Goal: Transaction & Acquisition: Download file/media

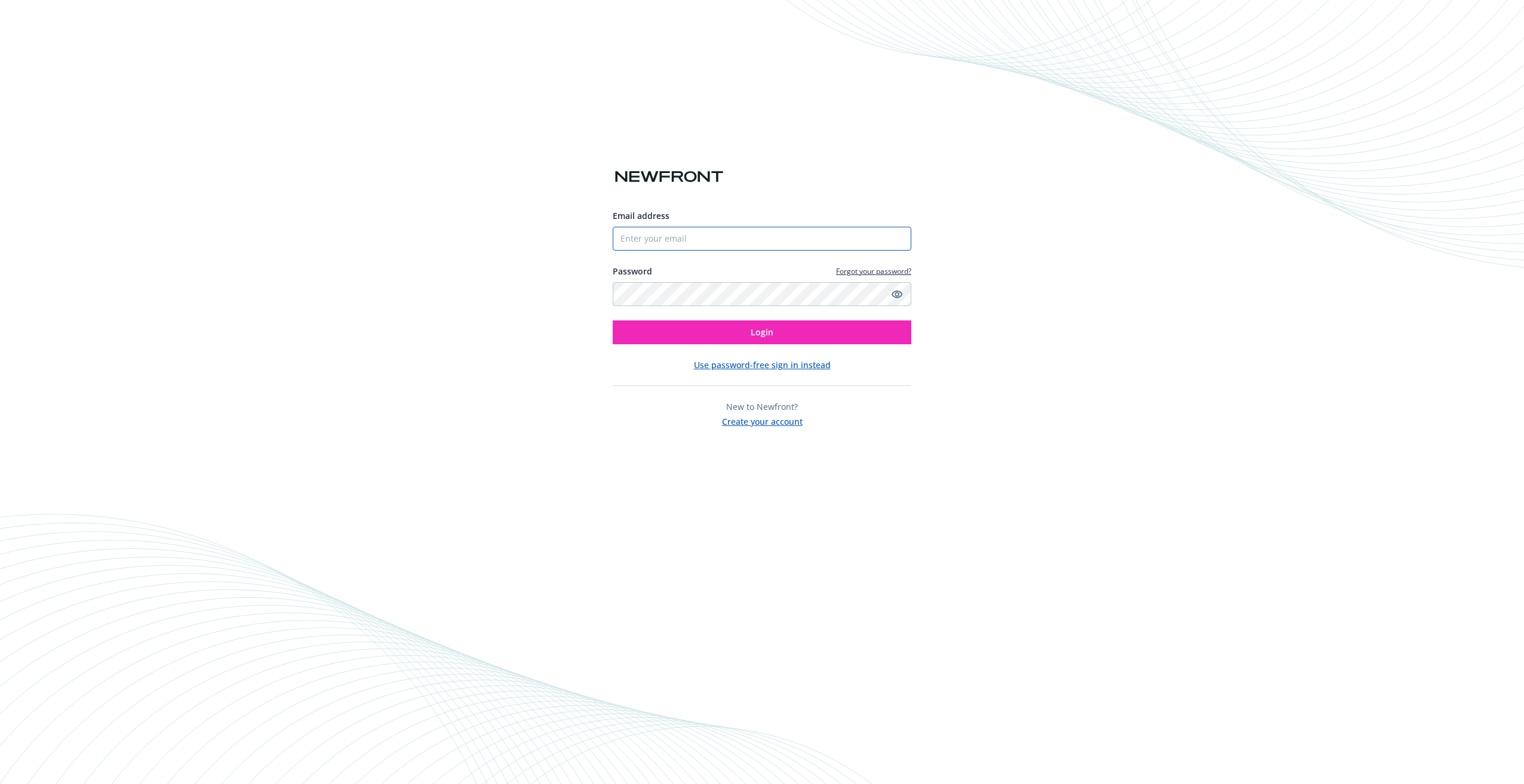
click at [647, 245] on input "Email address" at bounding box center [762, 239] width 299 height 24
type input "[EMAIL_ADDRESS][PERSON_NAME]"
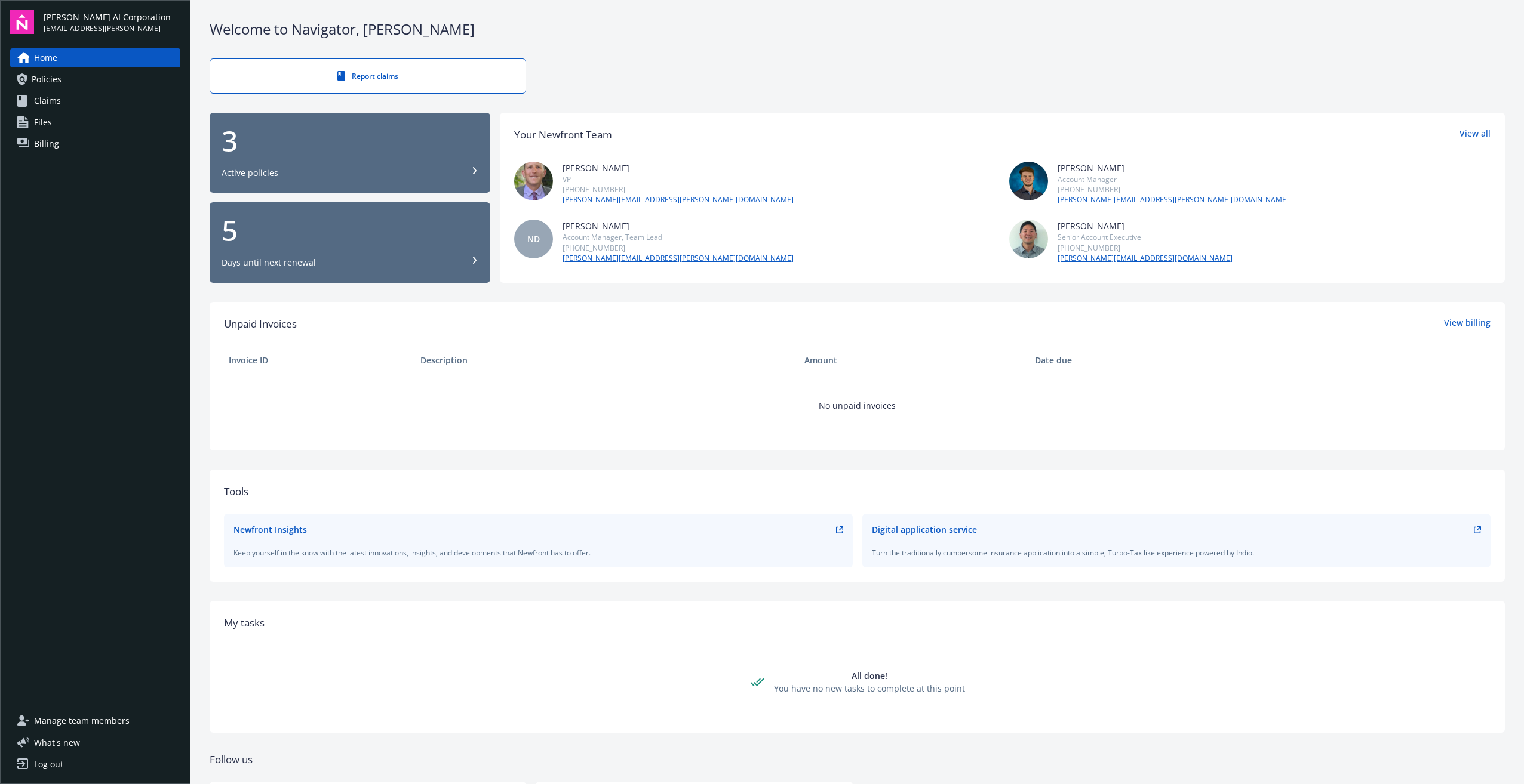
click at [287, 256] on div "5 Days until next renewal" at bounding box center [350, 242] width 256 height 52
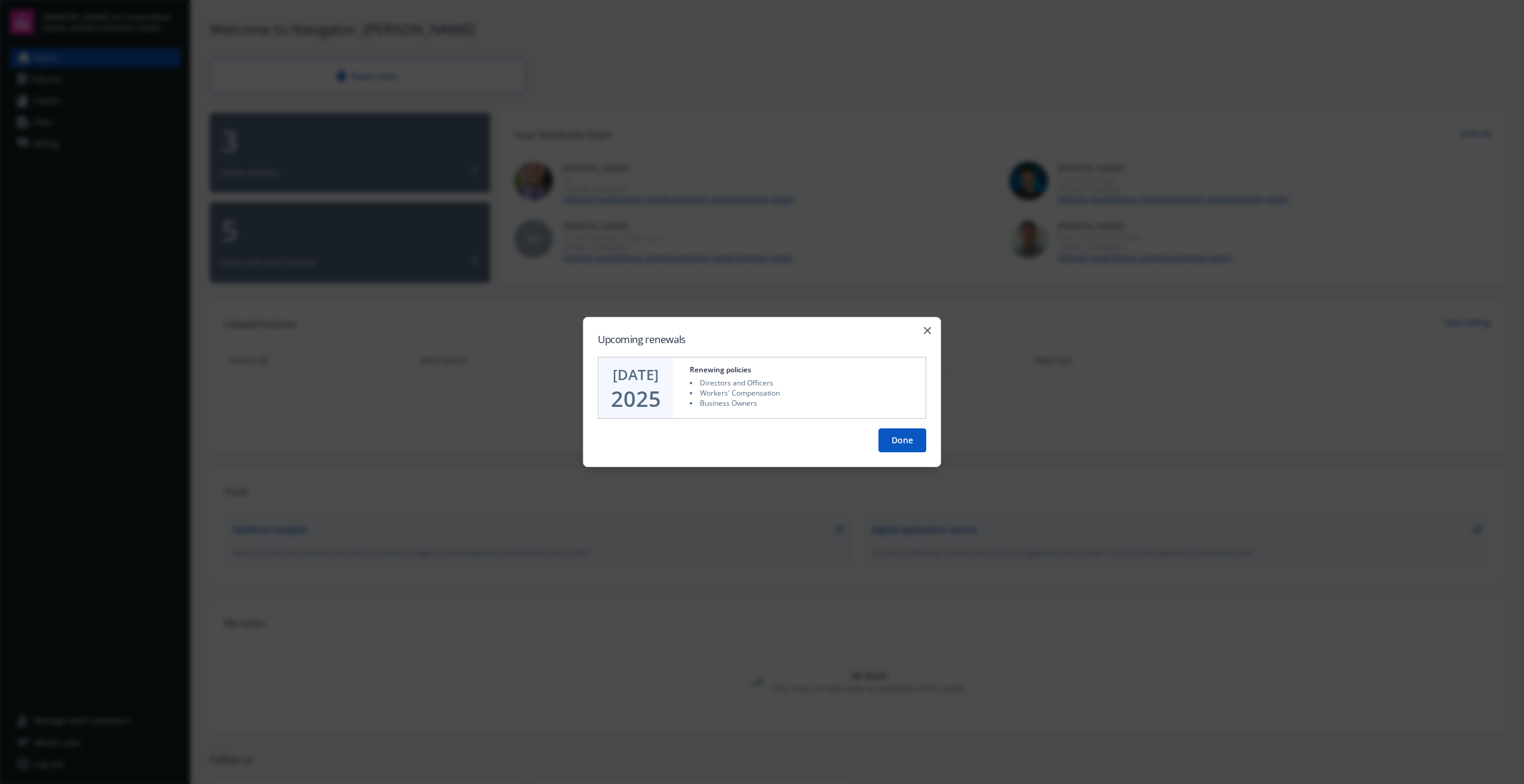
click at [893, 436] on button "Done" at bounding box center [902, 441] width 48 height 24
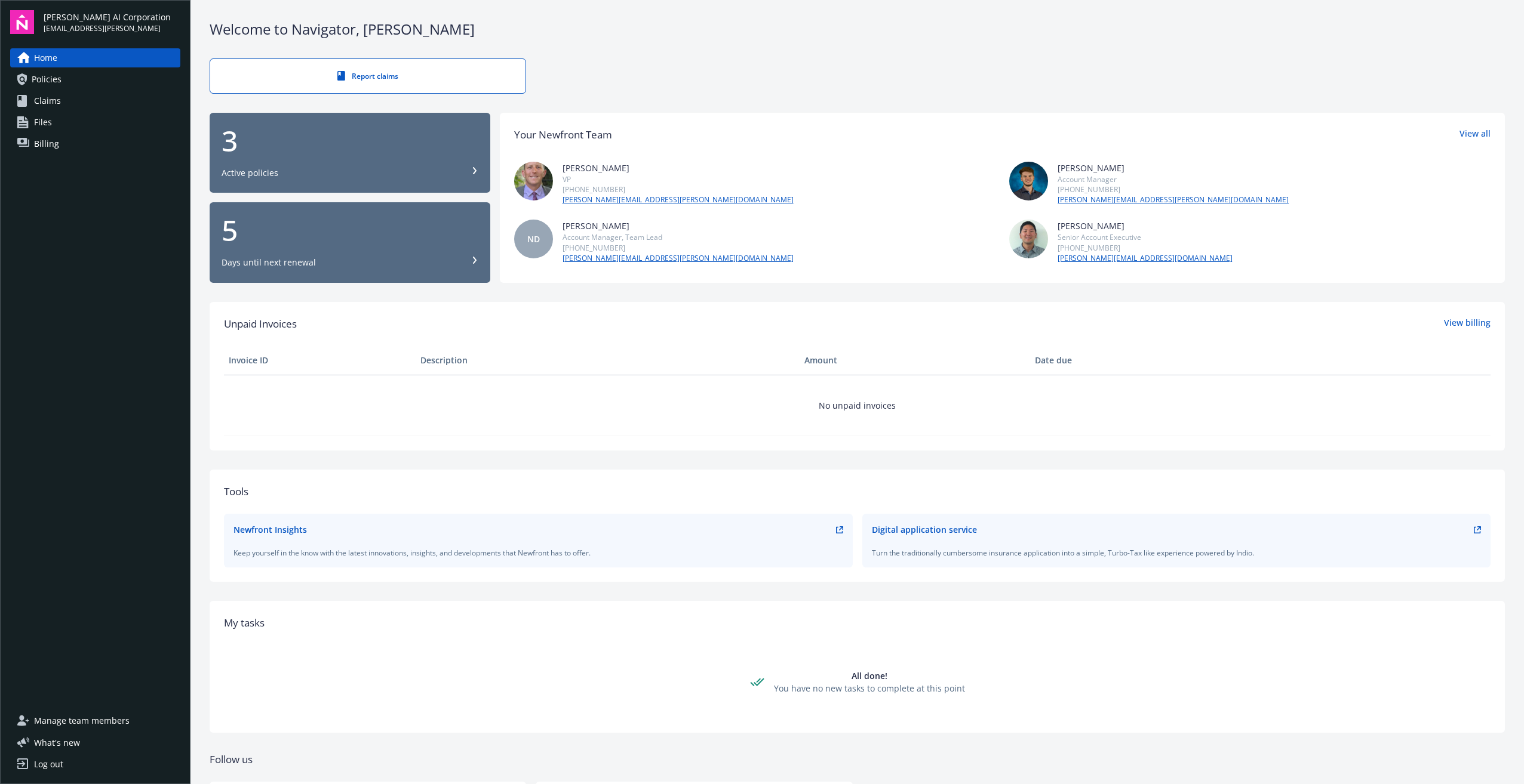
click at [322, 165] on div "3 Active policies" at bounding box center [350, 152] width 256 height 52
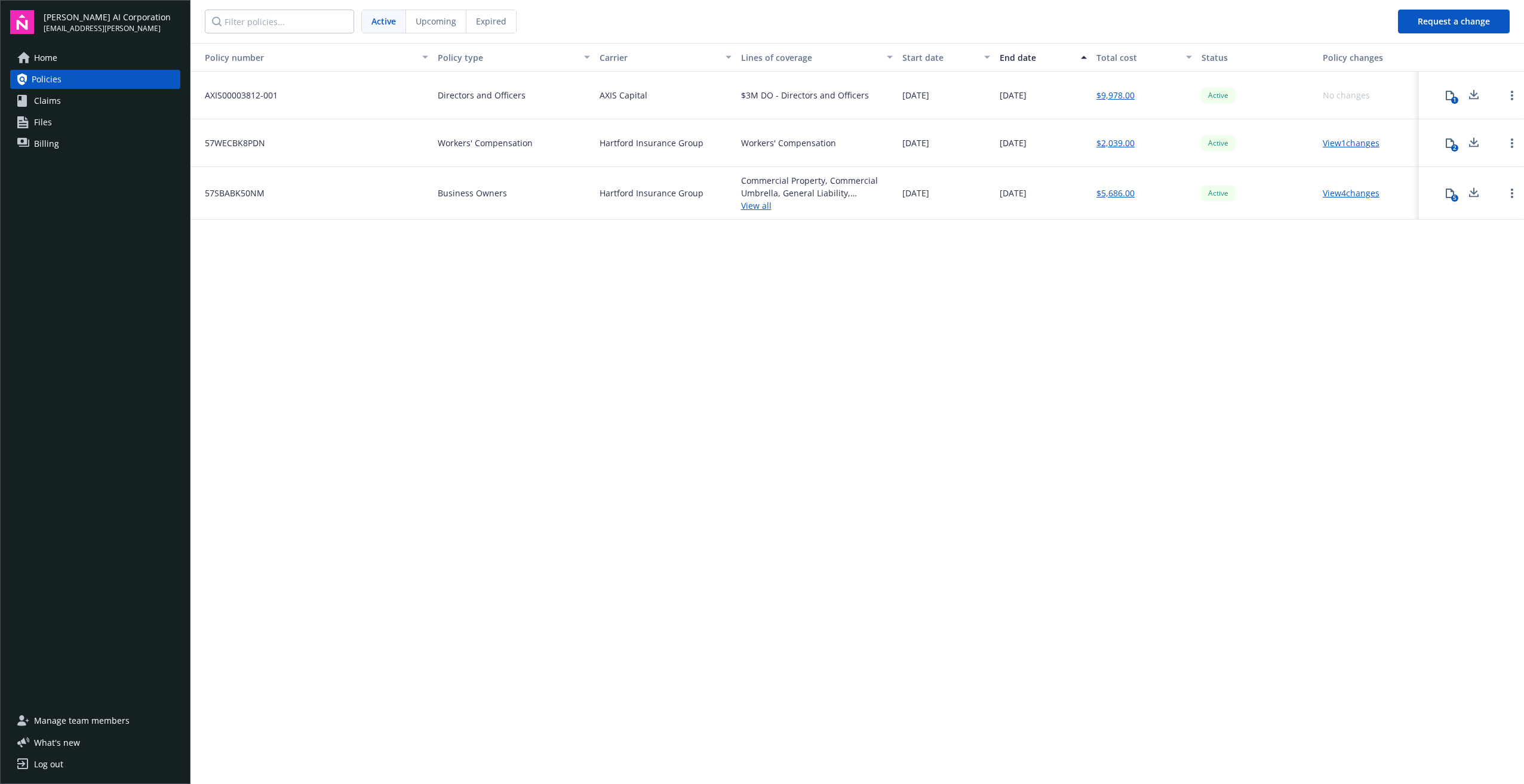
click at [1331, 145] on link "View 1 changes" at bounding box center [1351, 143] width 57 height 11
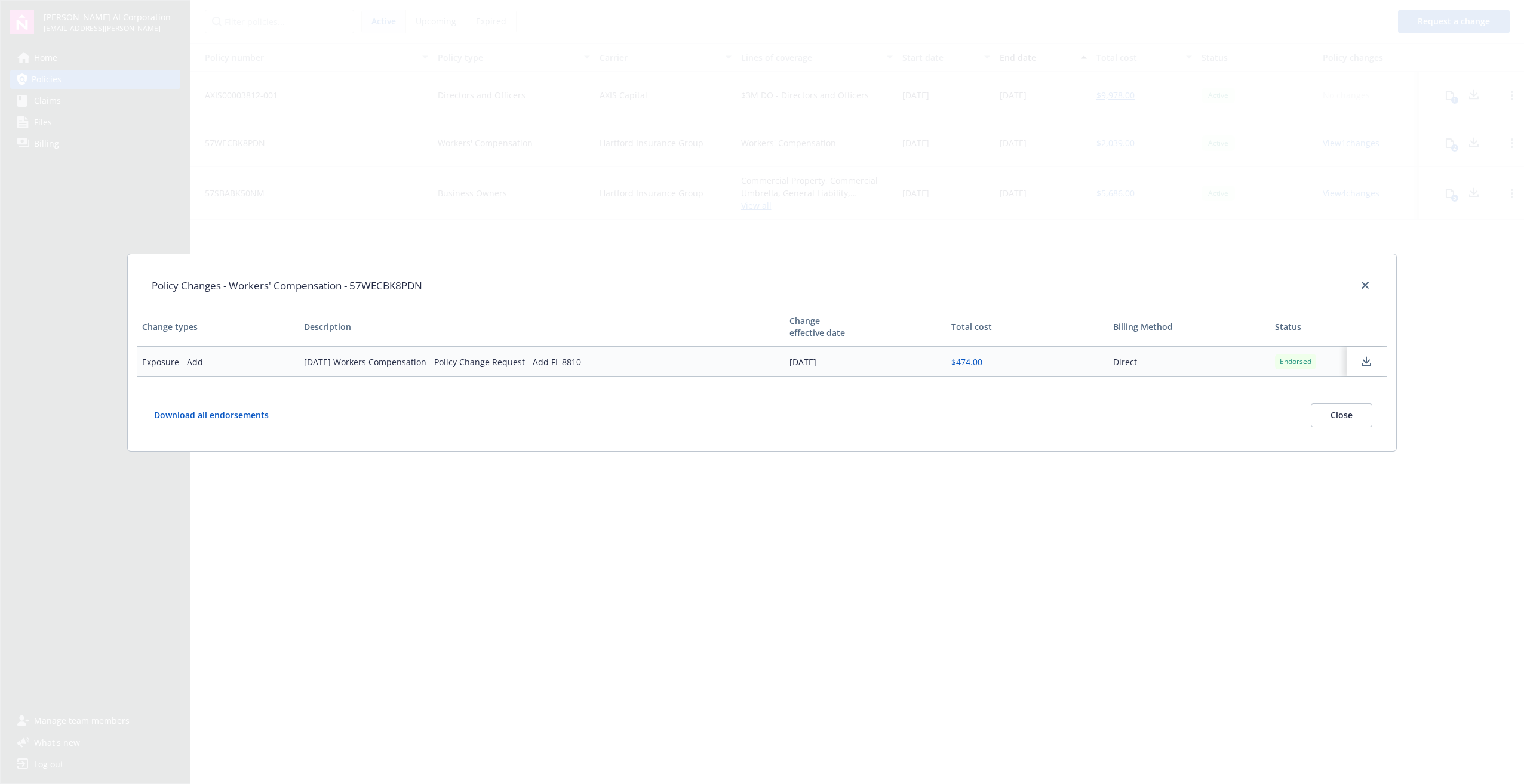
click at [1355, 421] on button "Close" at bounding box center [1342, 415] width 62 height 24
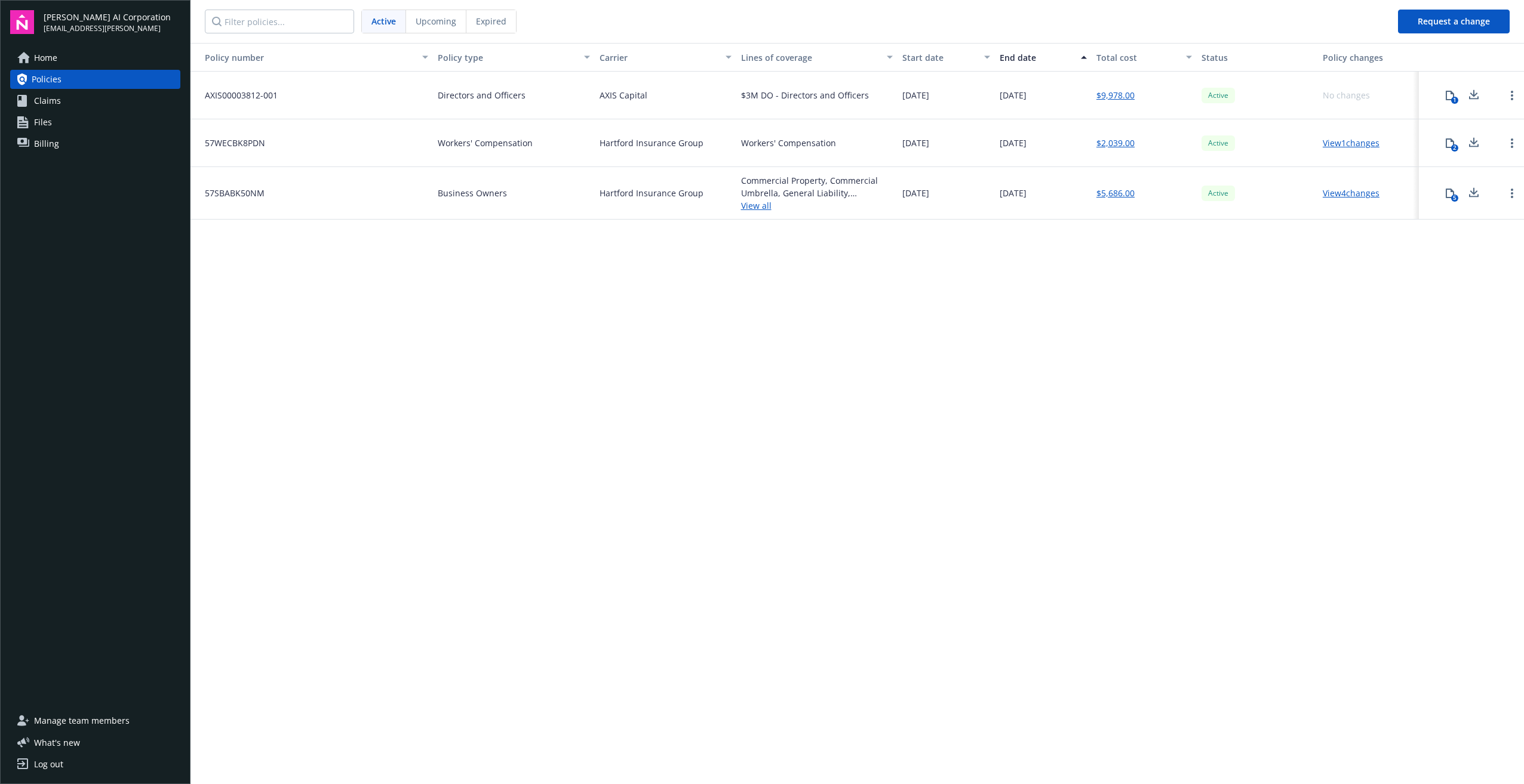
click at [66, 129] on link "Files" at bounding box center [95, 123] width 170 height 19
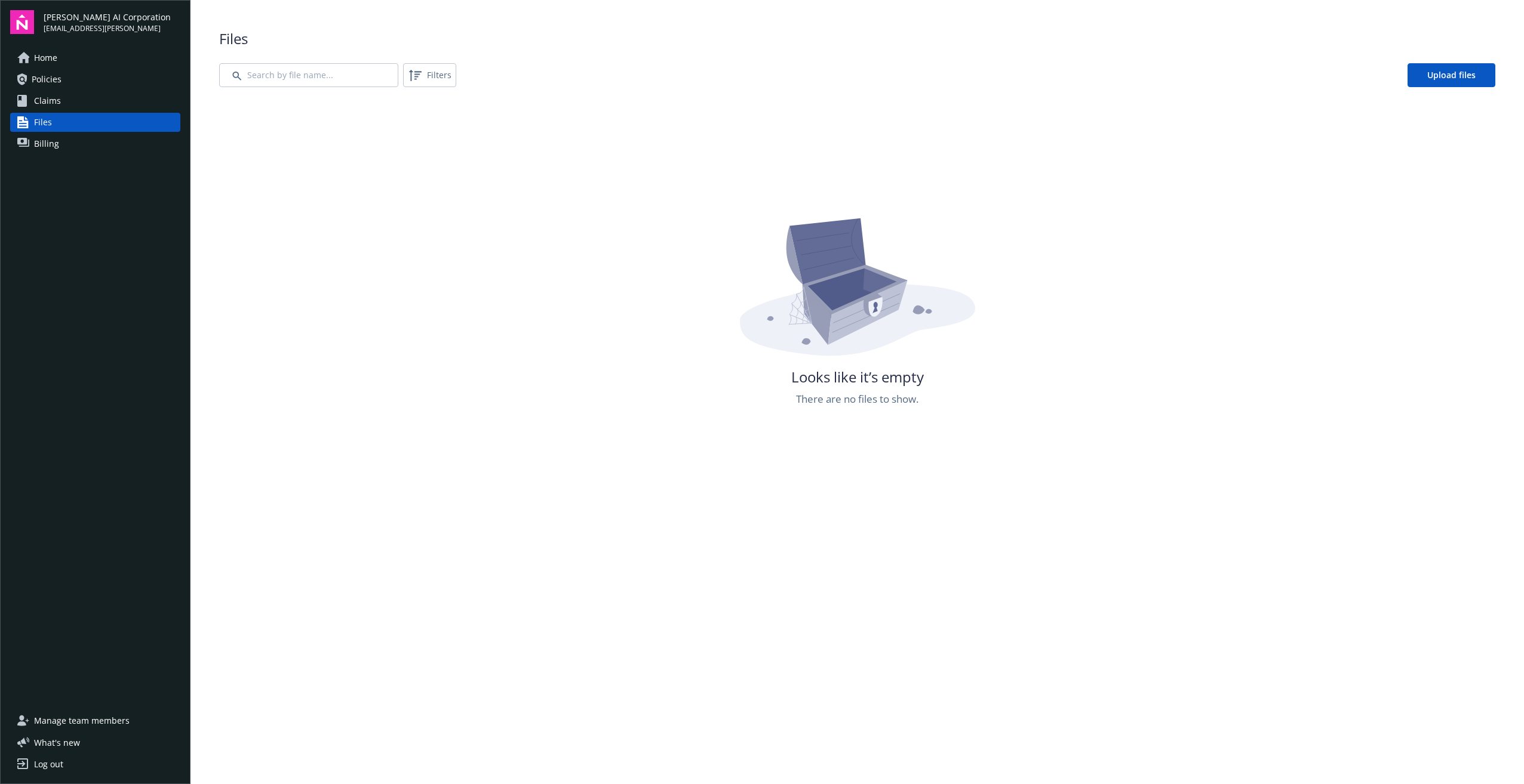
click at [66, 138] on link "Billing" at bounding box center [95, 144] width 170 height 19
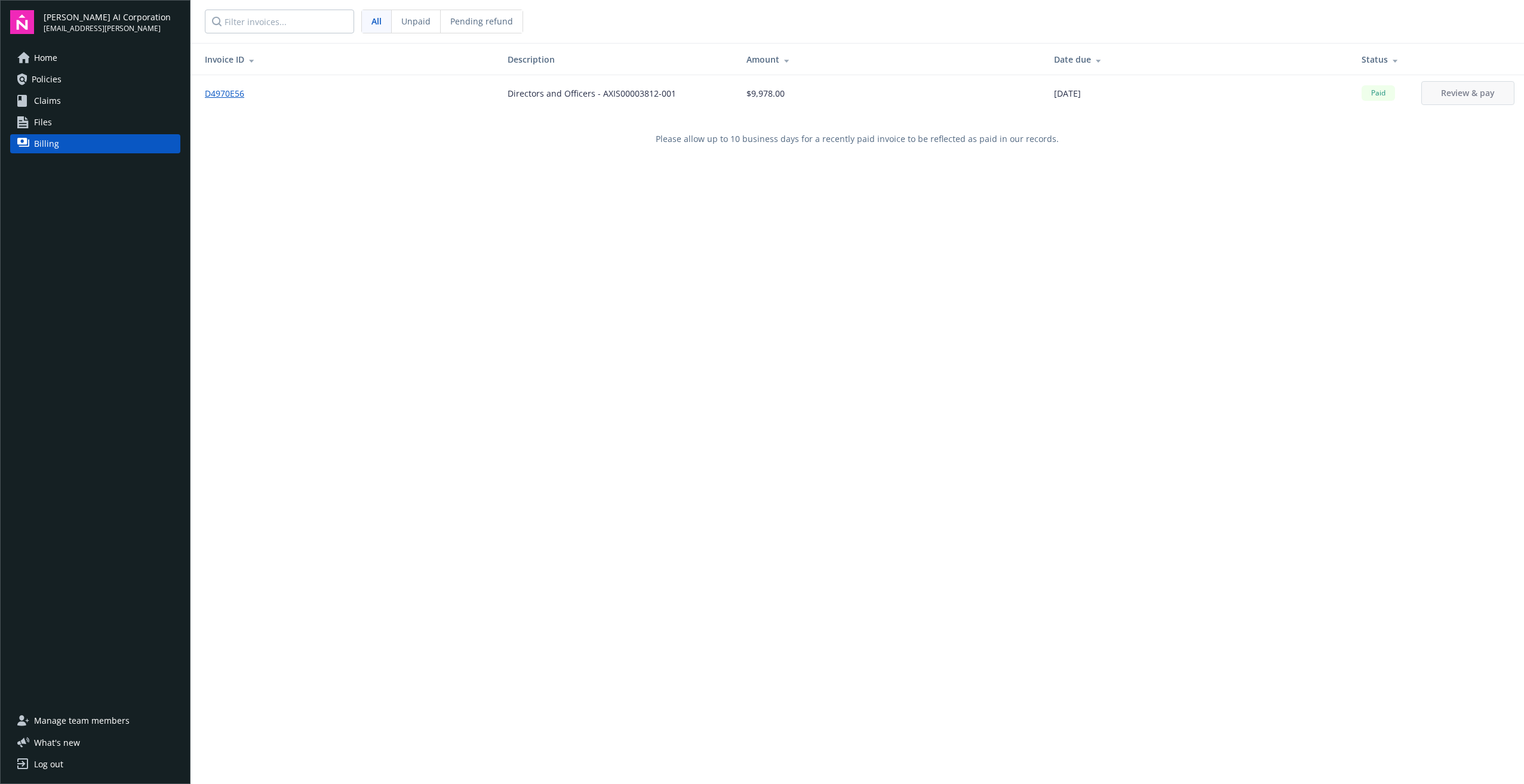
click at [72, 57] on link "Home" at bounding box center [95, 58] width 170 height 19
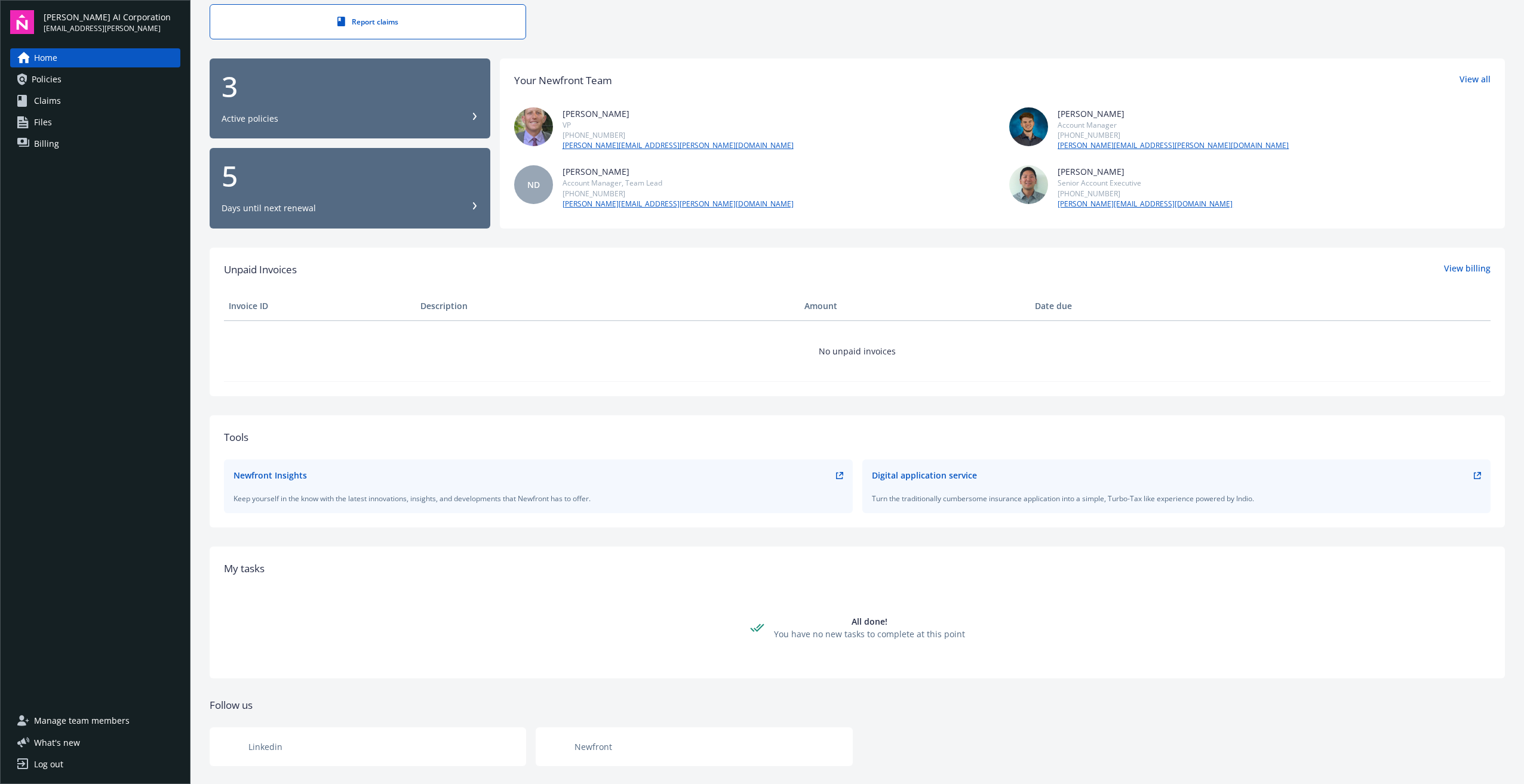
scroll to position [75, 0]
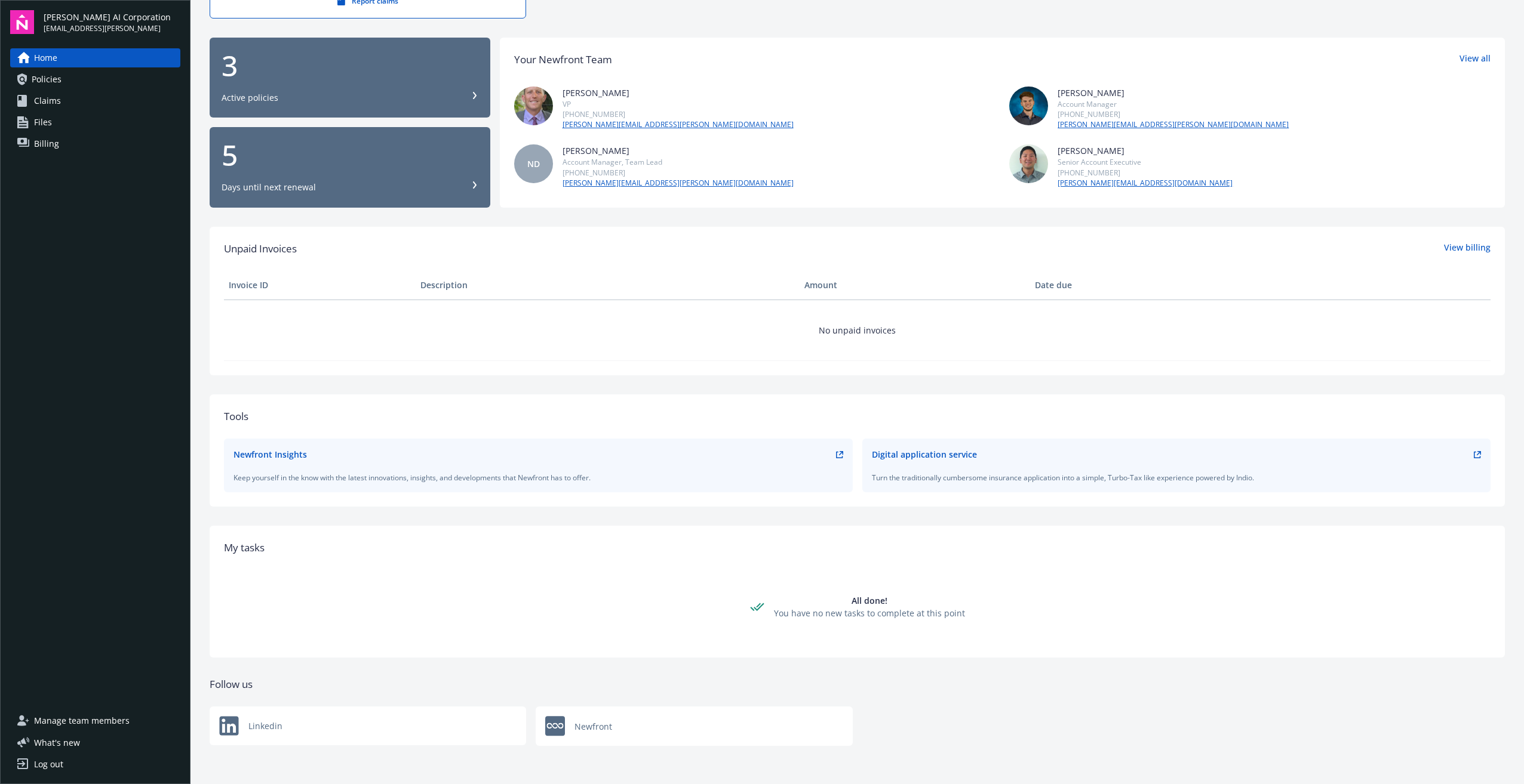
drag, startPoint x: 774, startPoint y: 265, endPoint x: 773, endPoint y: 301, distance: 36.0
click at [60, 723] on span "Manage team members" at bounding box center [81, 721] width 95 height 19
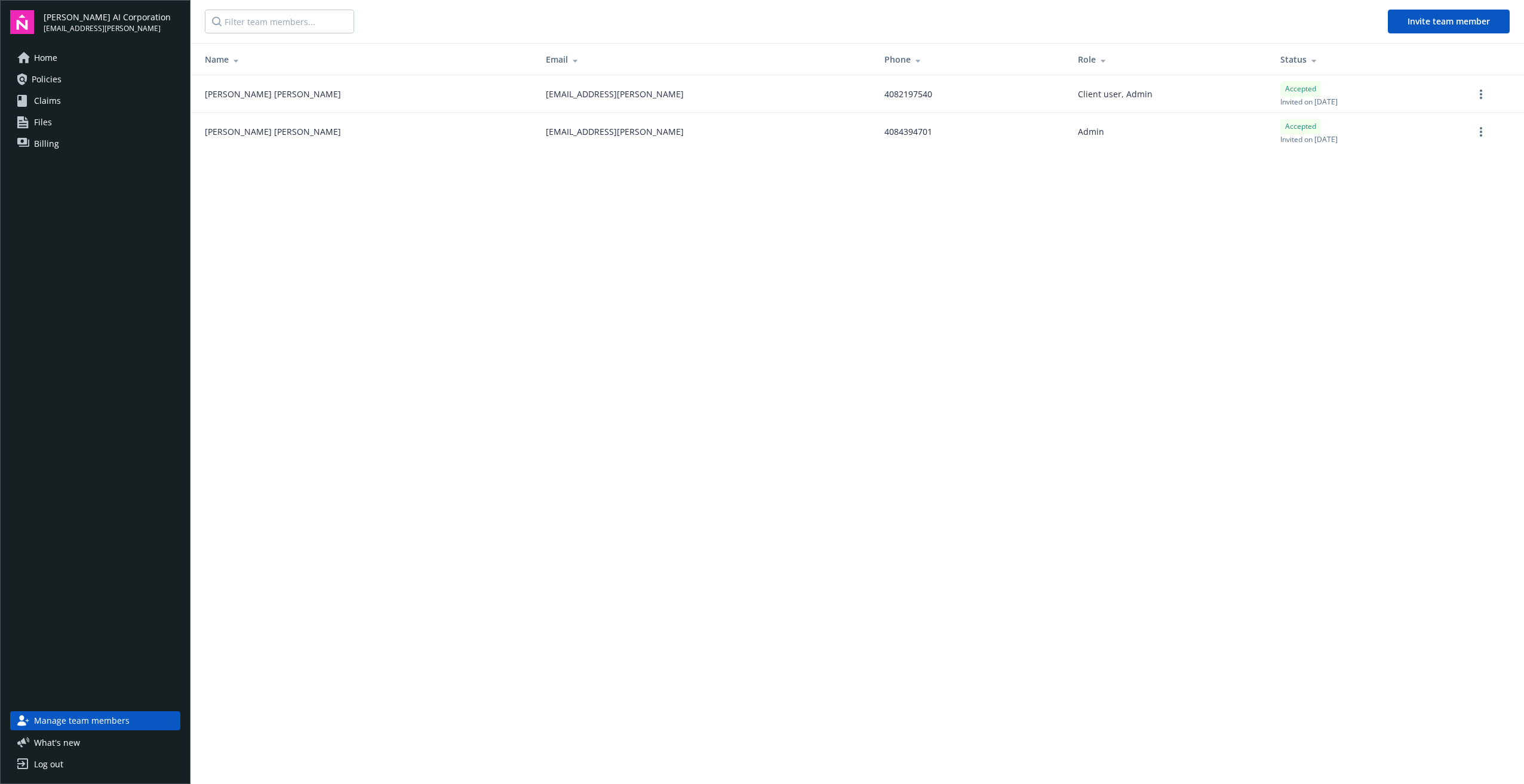
click at [94, 60] on link "Home" at bounding box center [95, 58] width 170 height 19
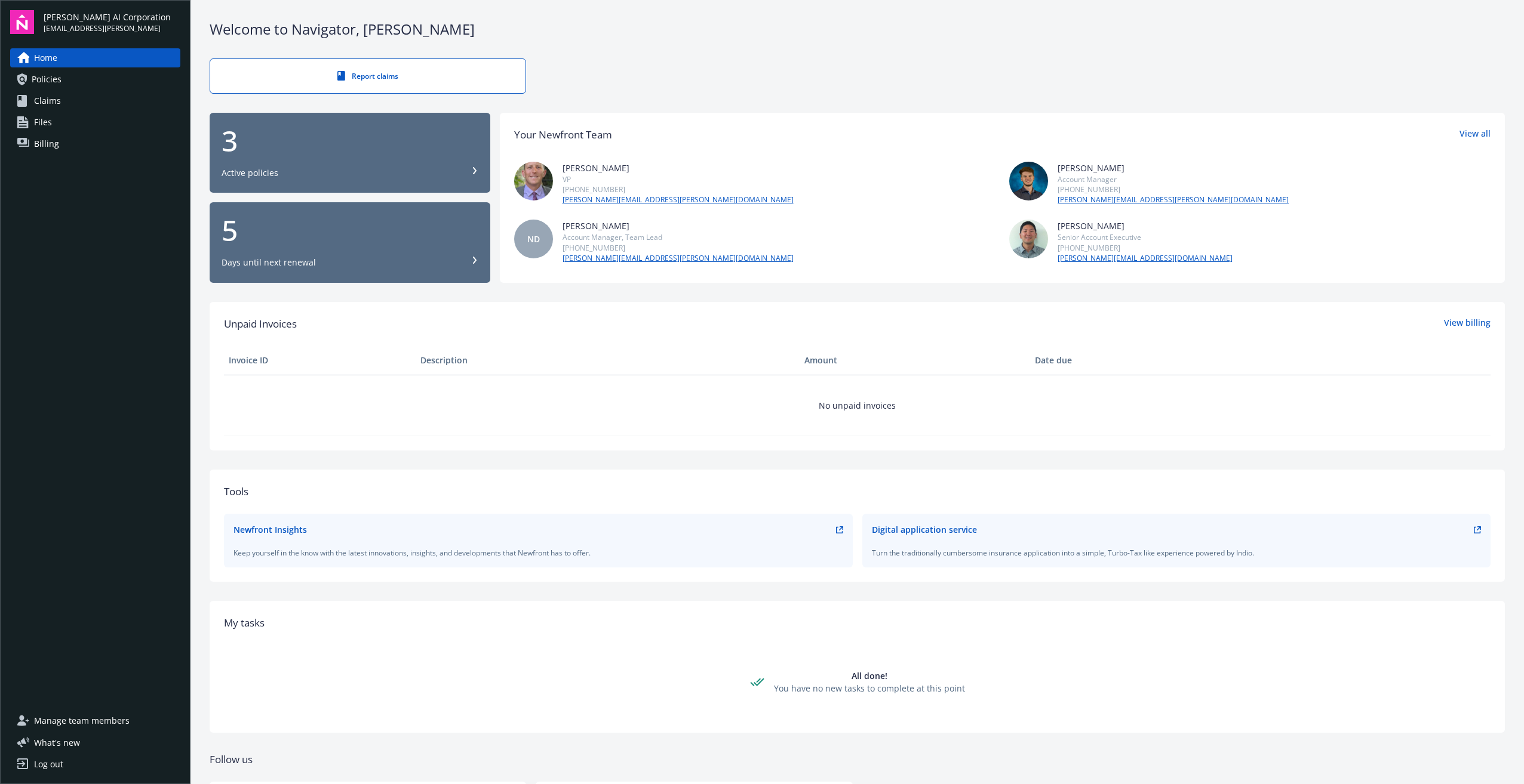
click at [1021, 181] on img at bounding box center [1028, 181] width 38 height 38
click at [53, 124] on link "Files" at bounding box center [95, 123] width 170 height 19
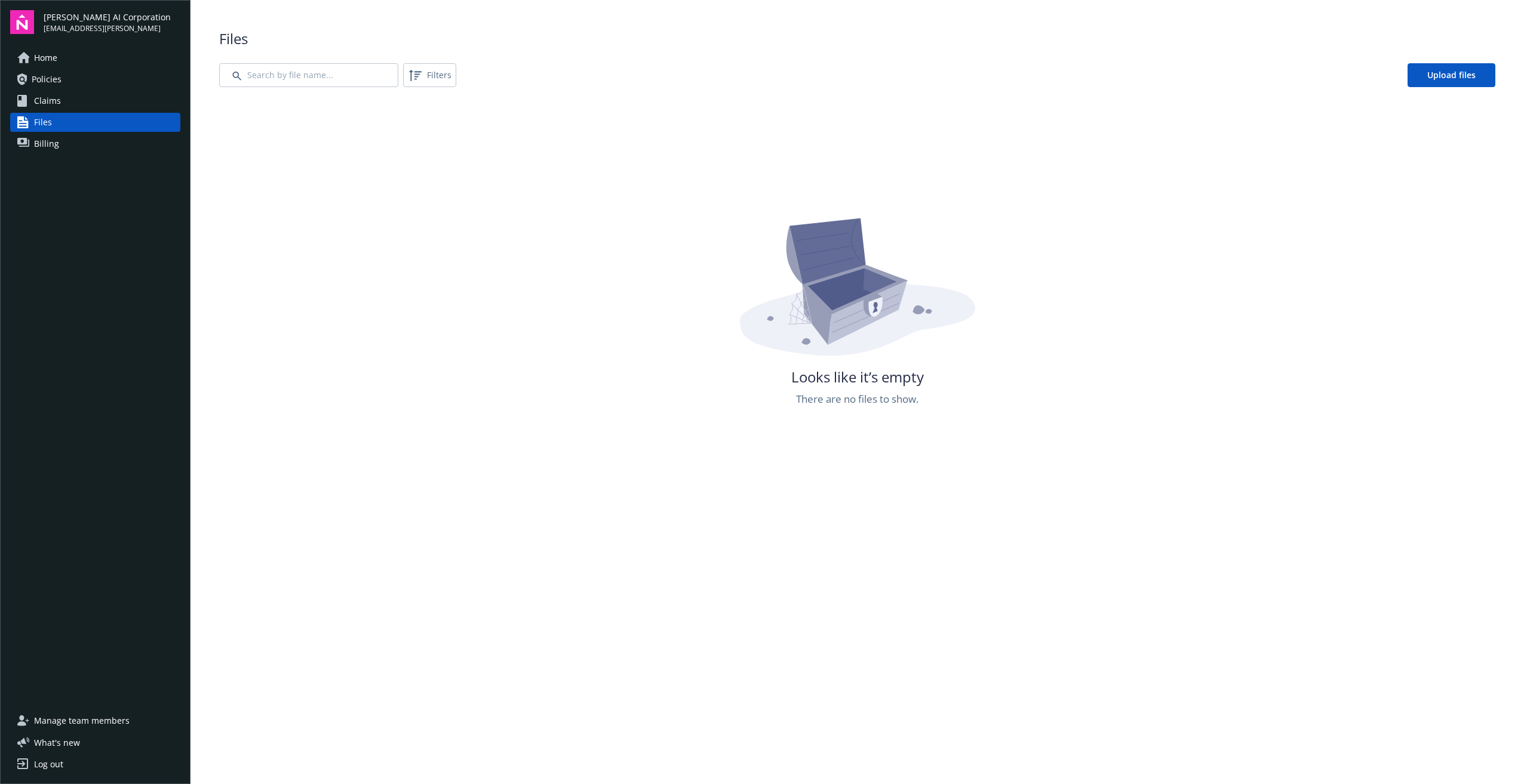
click at [64, 138] on link "Billing" at bounding box center [95, 144] width 170 height 19
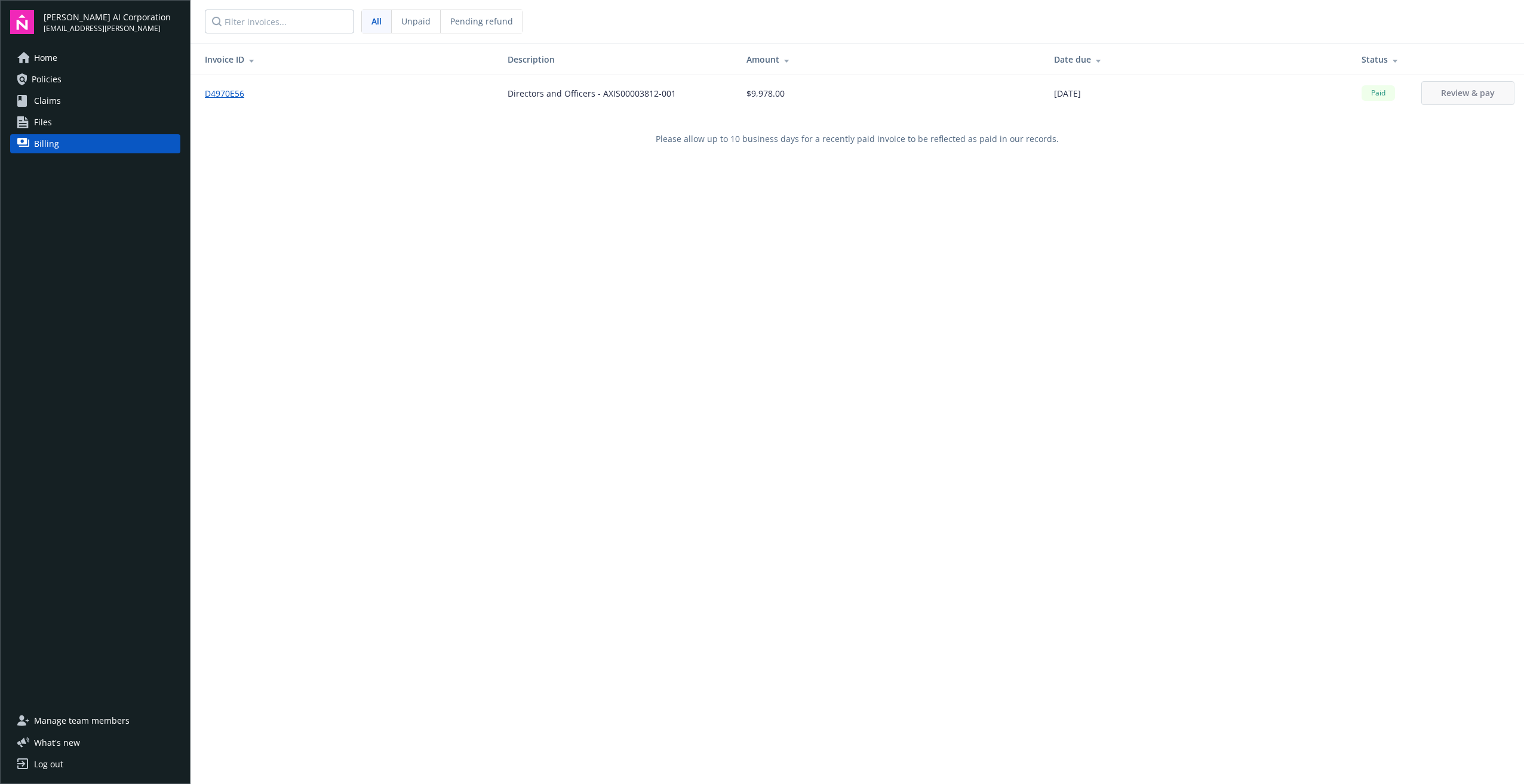
click at [63, 115] on link "Files" at bounding box center [95, 123] width 170 height 19
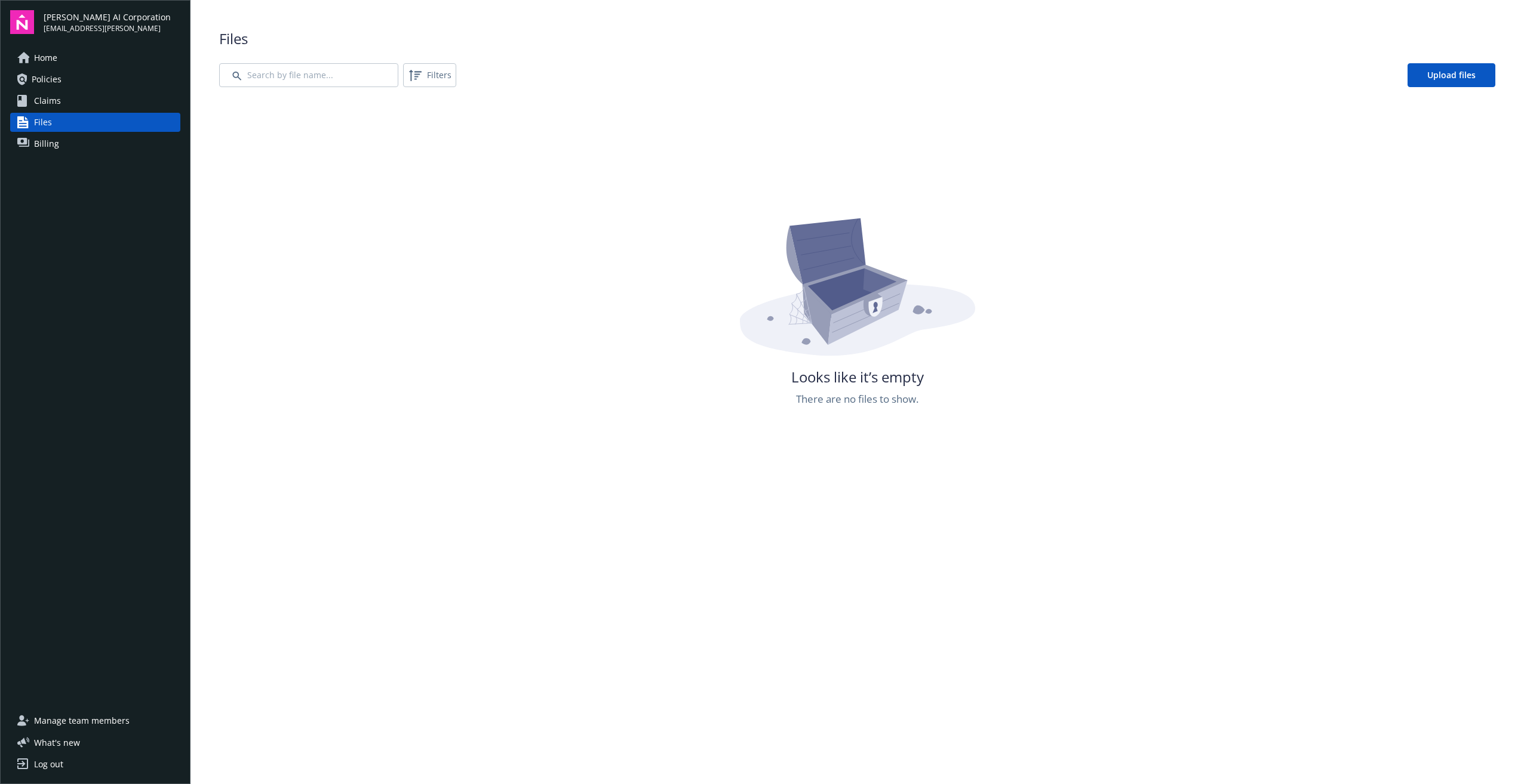
click at [57, 100] on span "Claims" at bounding box center [47, 101] width 27 height 19
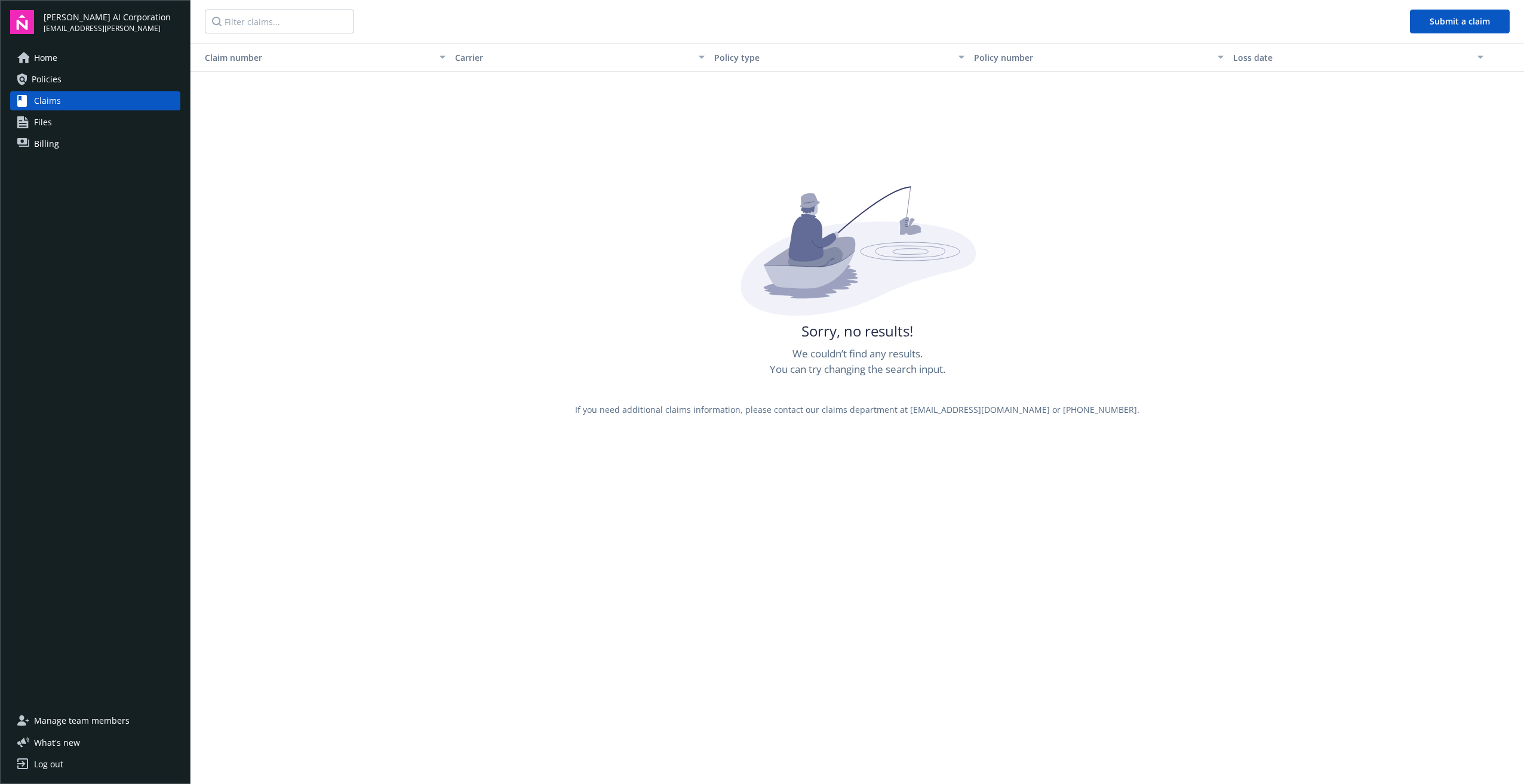
click at [59, 84] on span "Policies" at bounding box center [47, 80] width 30 height 19
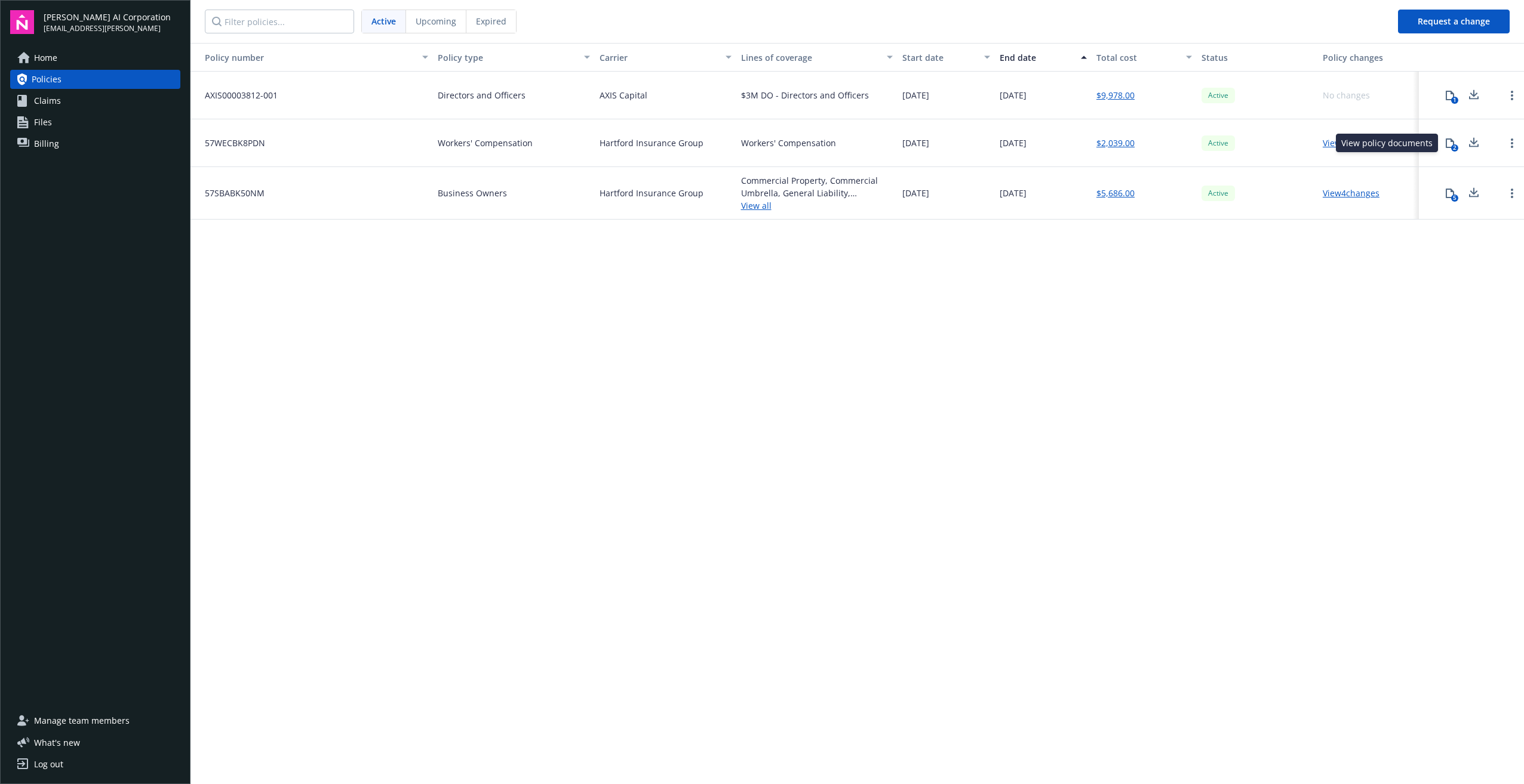
click at [1456, 141] on button "2" at bounding box center [1451, 143] width 24 height 24
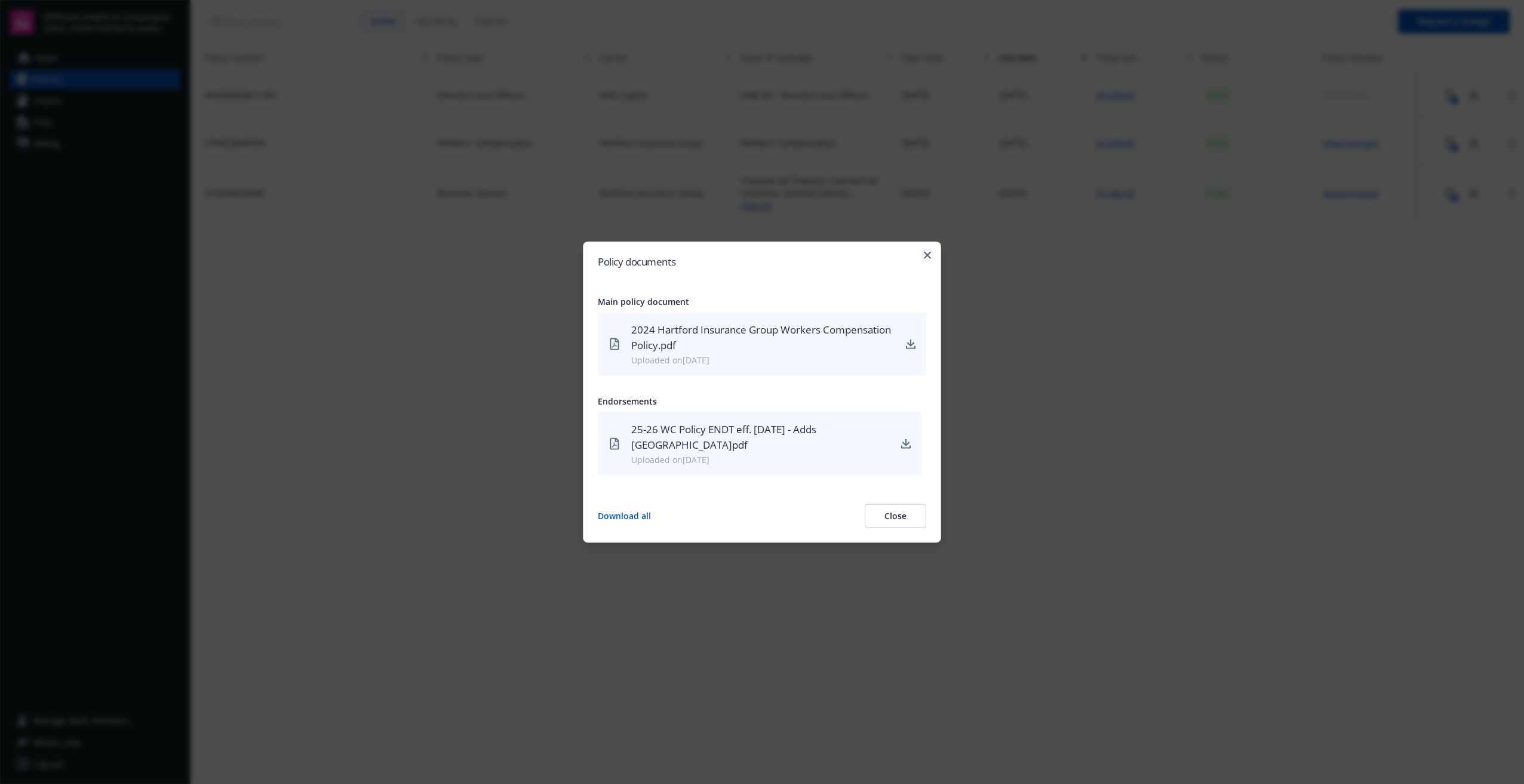
click at [927, 259] on icon "button" at bounding box center [928, 255] width 7 height 7
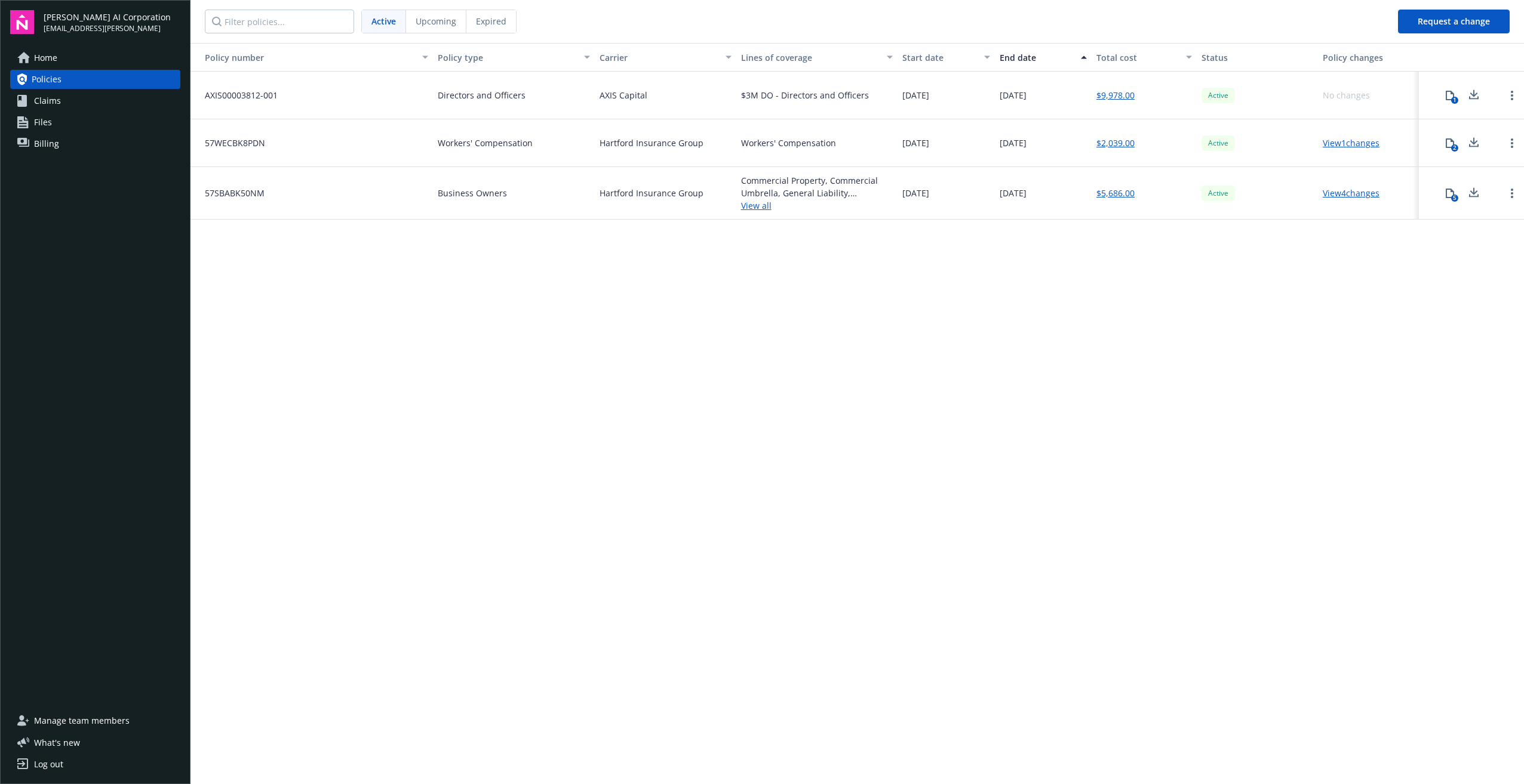
click at [453, 20] on span "Upcoming" at bounding box center [435, 21] width 40 height 12
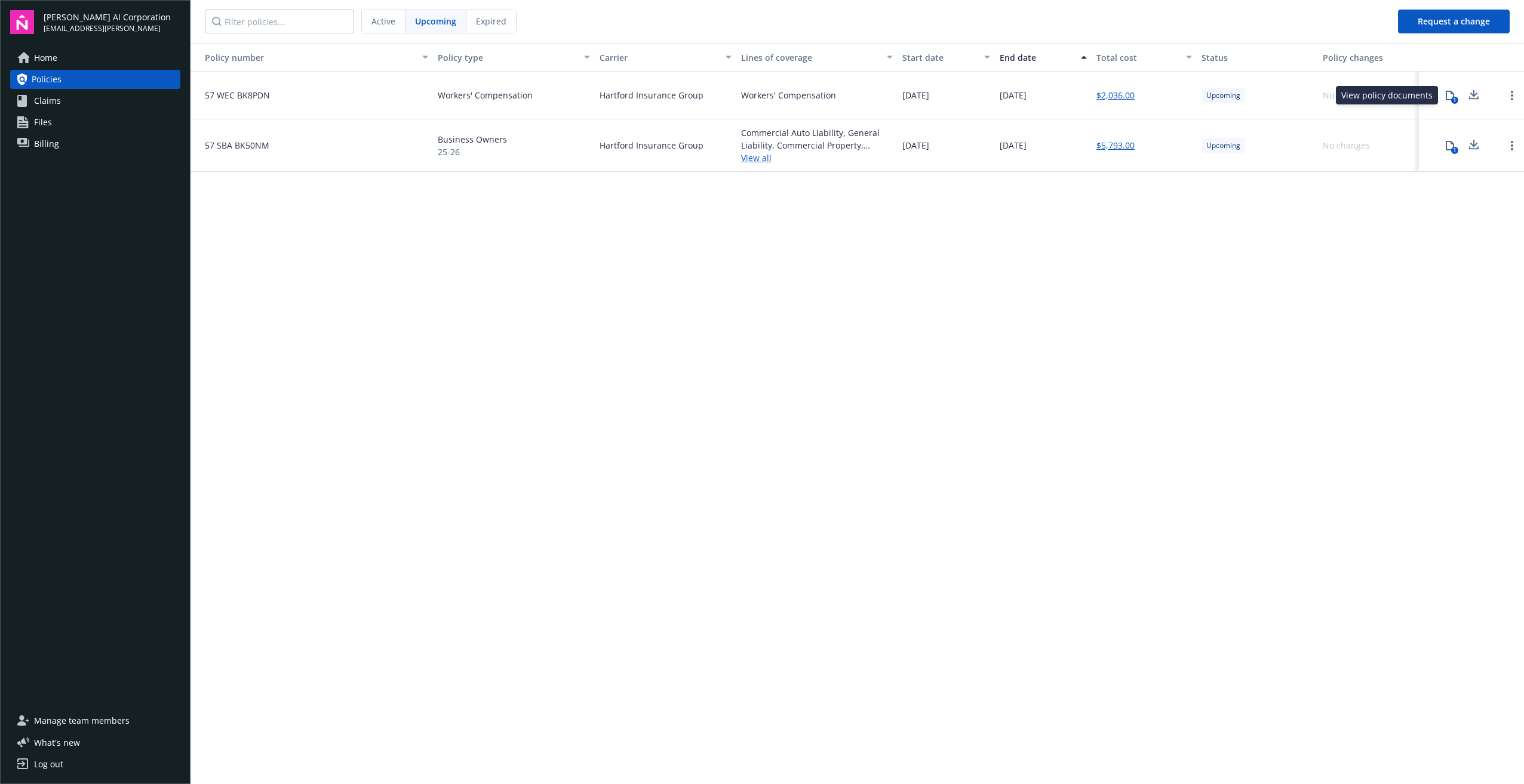
click at [1448, 92] on icon at bounding box center [1450, 95] width 9 height 9
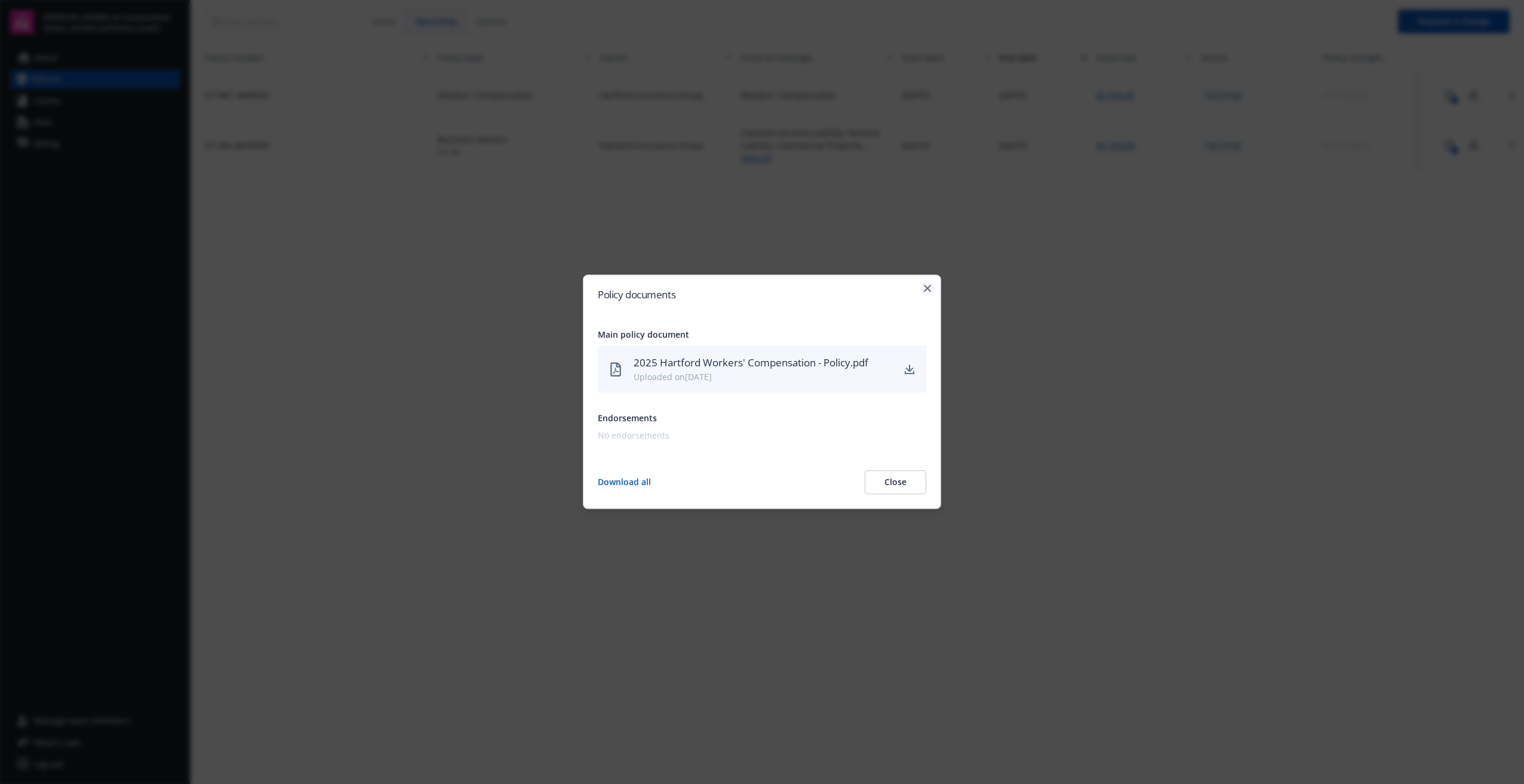
click at [928, 288] on icon "button" at bounding box center [928, 288] width 7 height 7
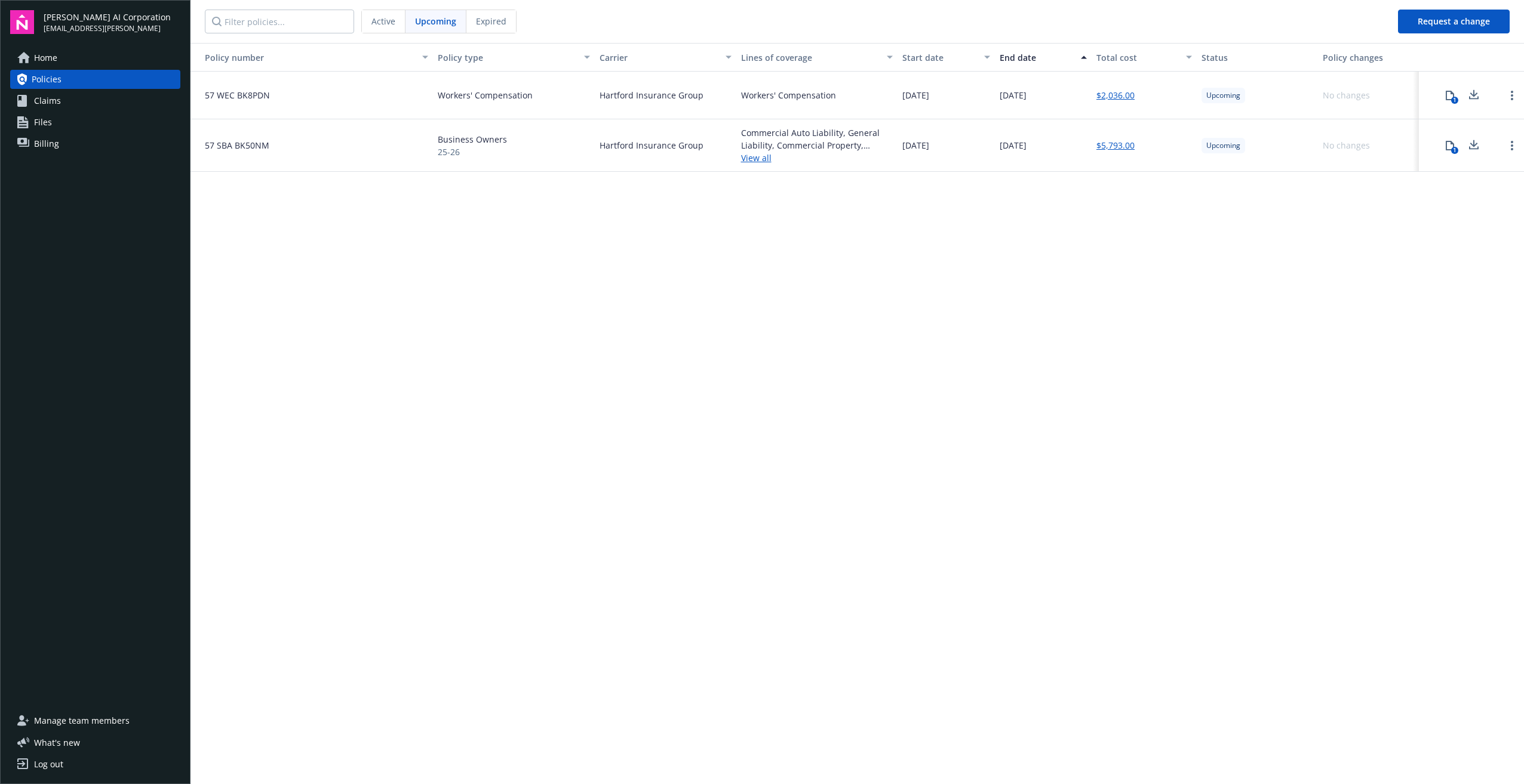
click at [1448, 148] on icon at bounding box center [1450, 146] width 9 height 9
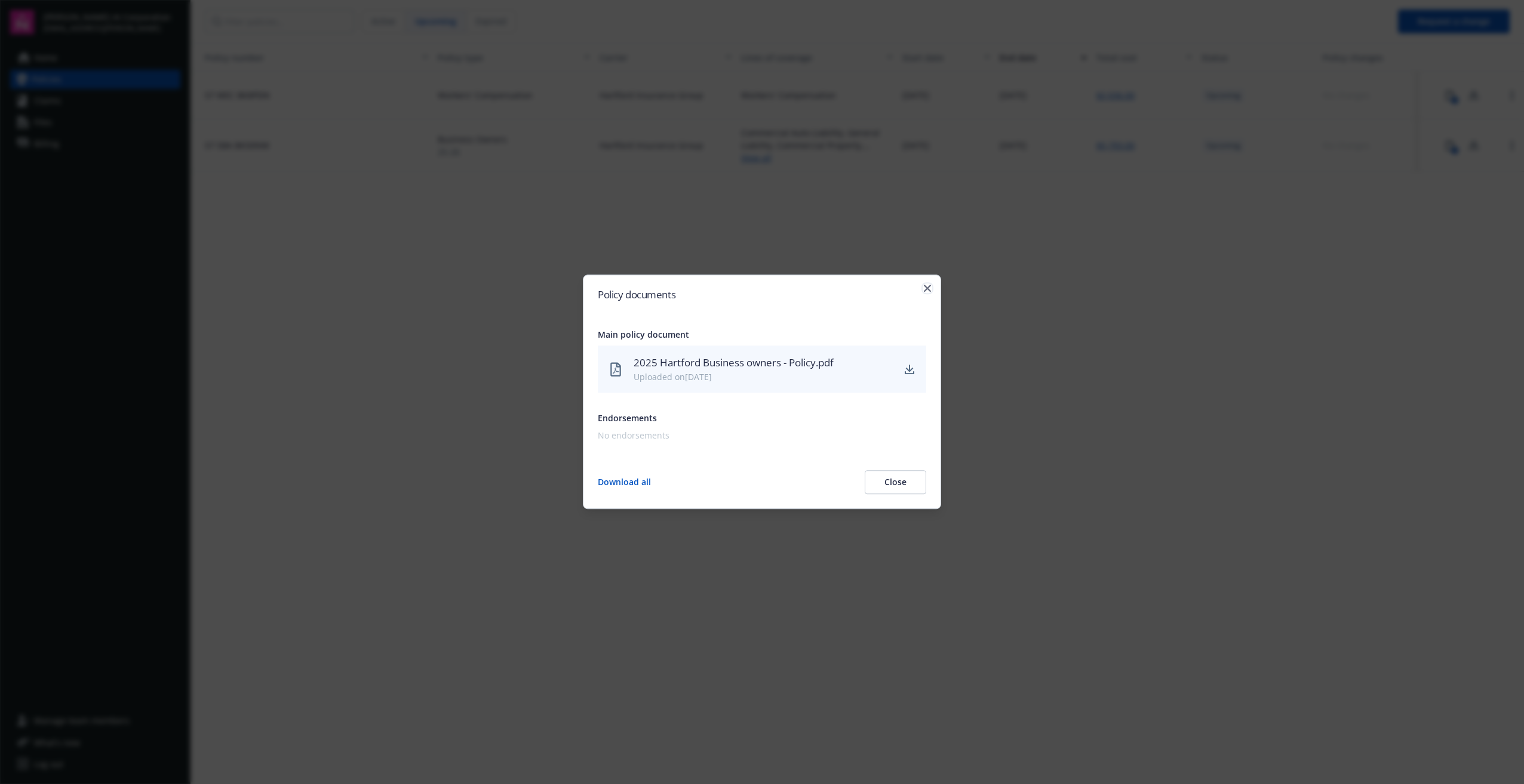
click at [929, 289] on icon "button" at bounding box center [928, 288] width 7 height 7
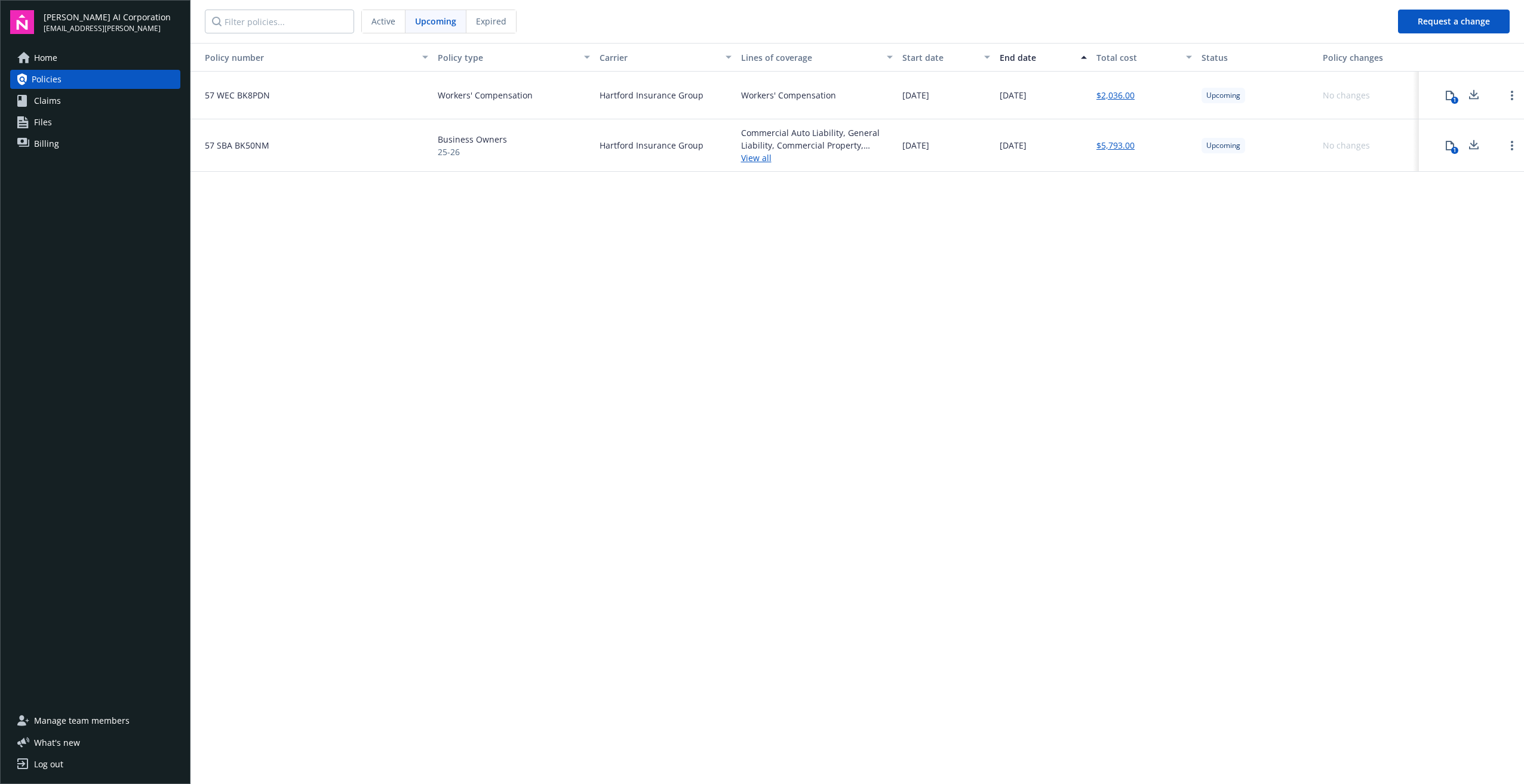
click at [387, 16] on span "Active" at bounding box center [384, 21] width 24 height 12
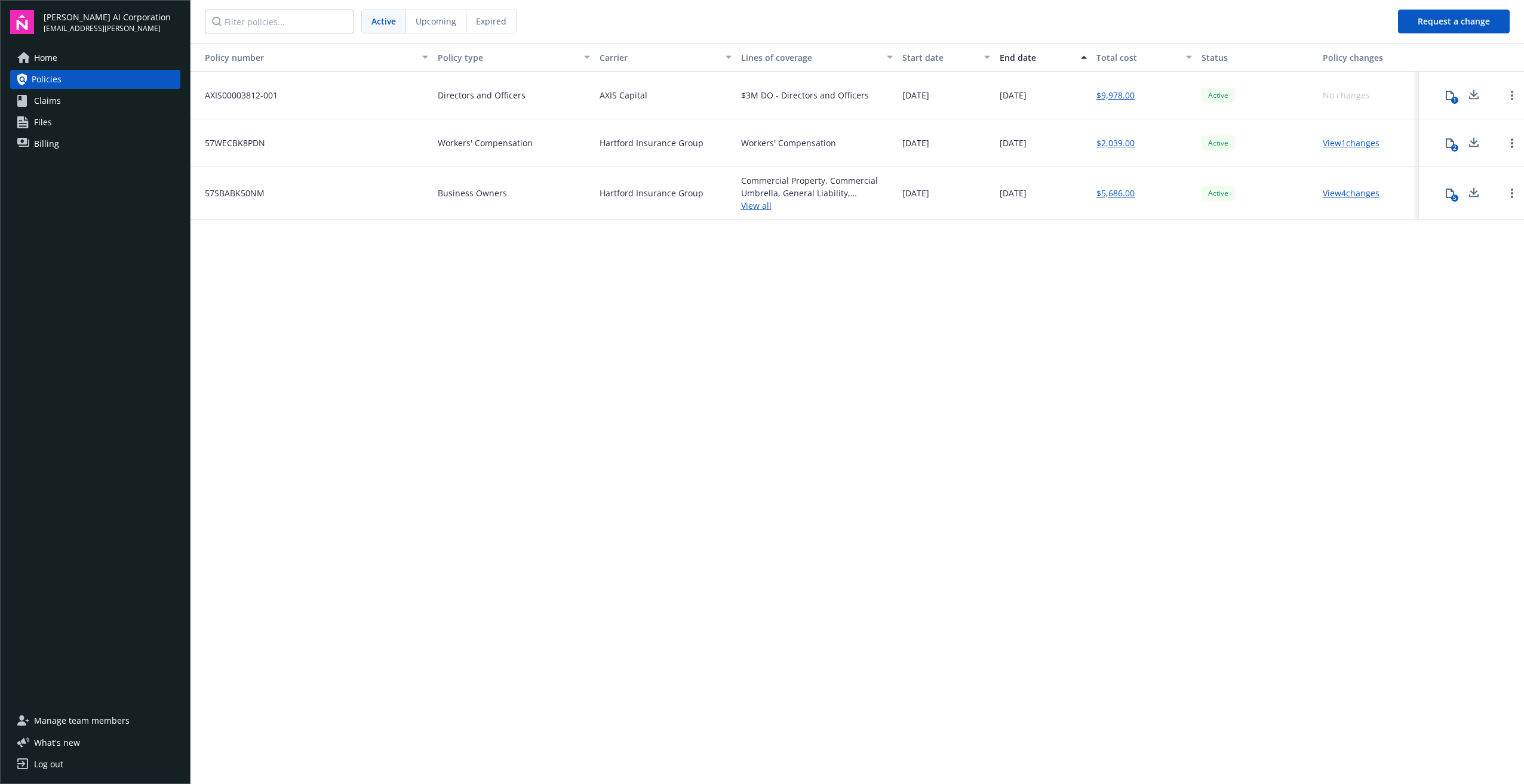
click at [423, 20] on span "Upcoming" at bounding box center [435, 21] width 40 height 12
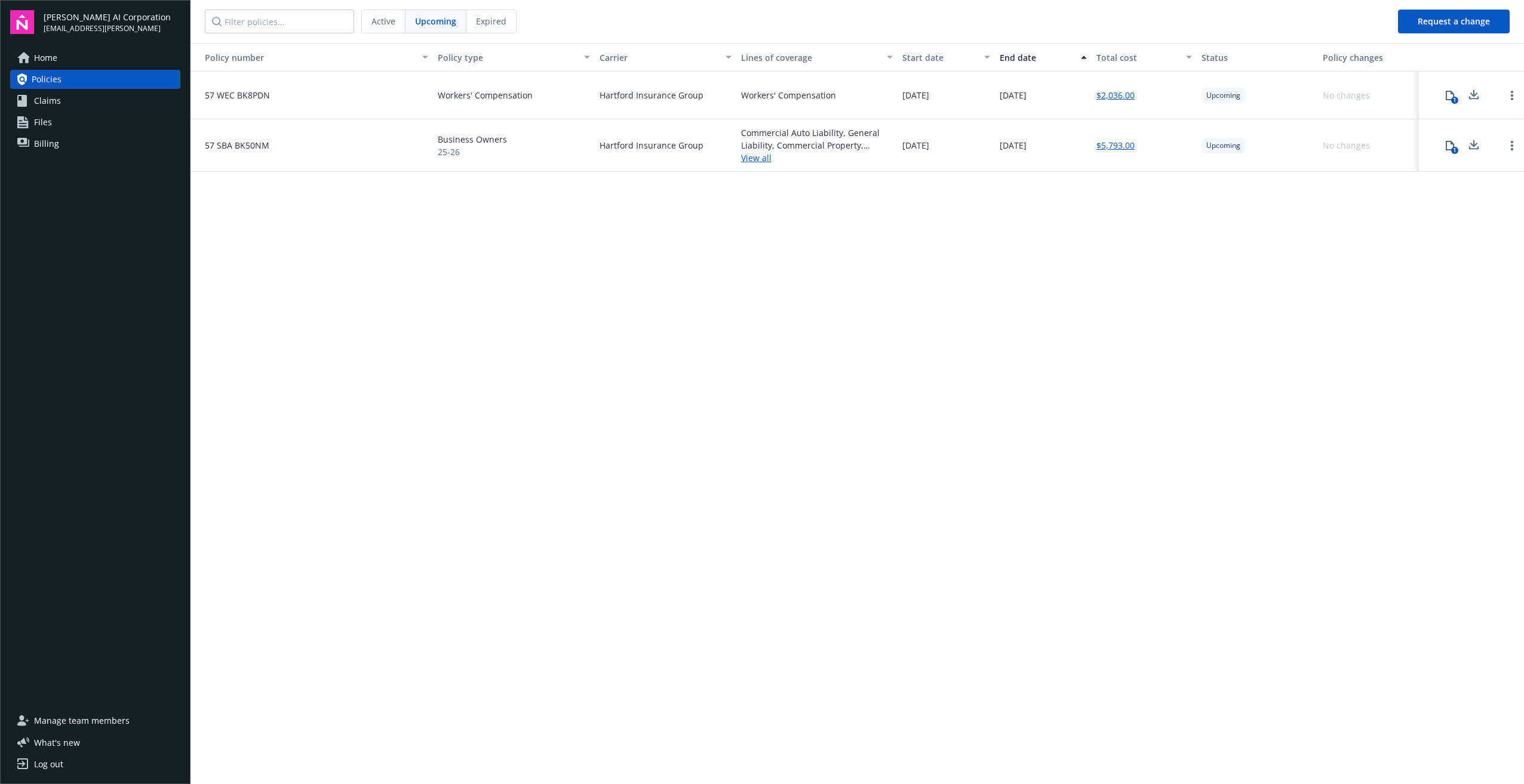
click at [1124, 146] on link "$5,793.00" at bounding box center [1116, 145] width 38 height 12
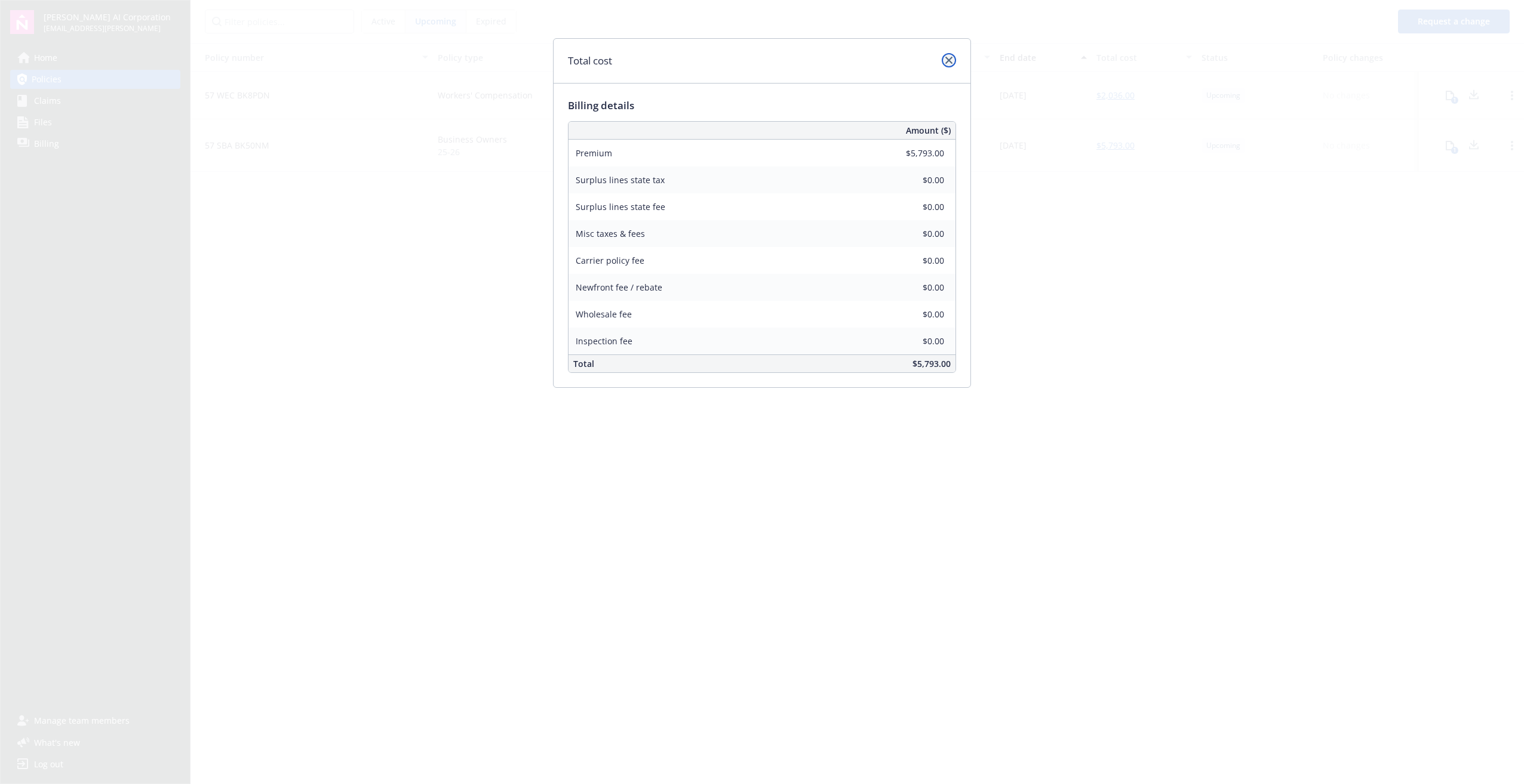
click at [948, 59] on icon "close" at bounding box center [949, 61] width 7 height 7
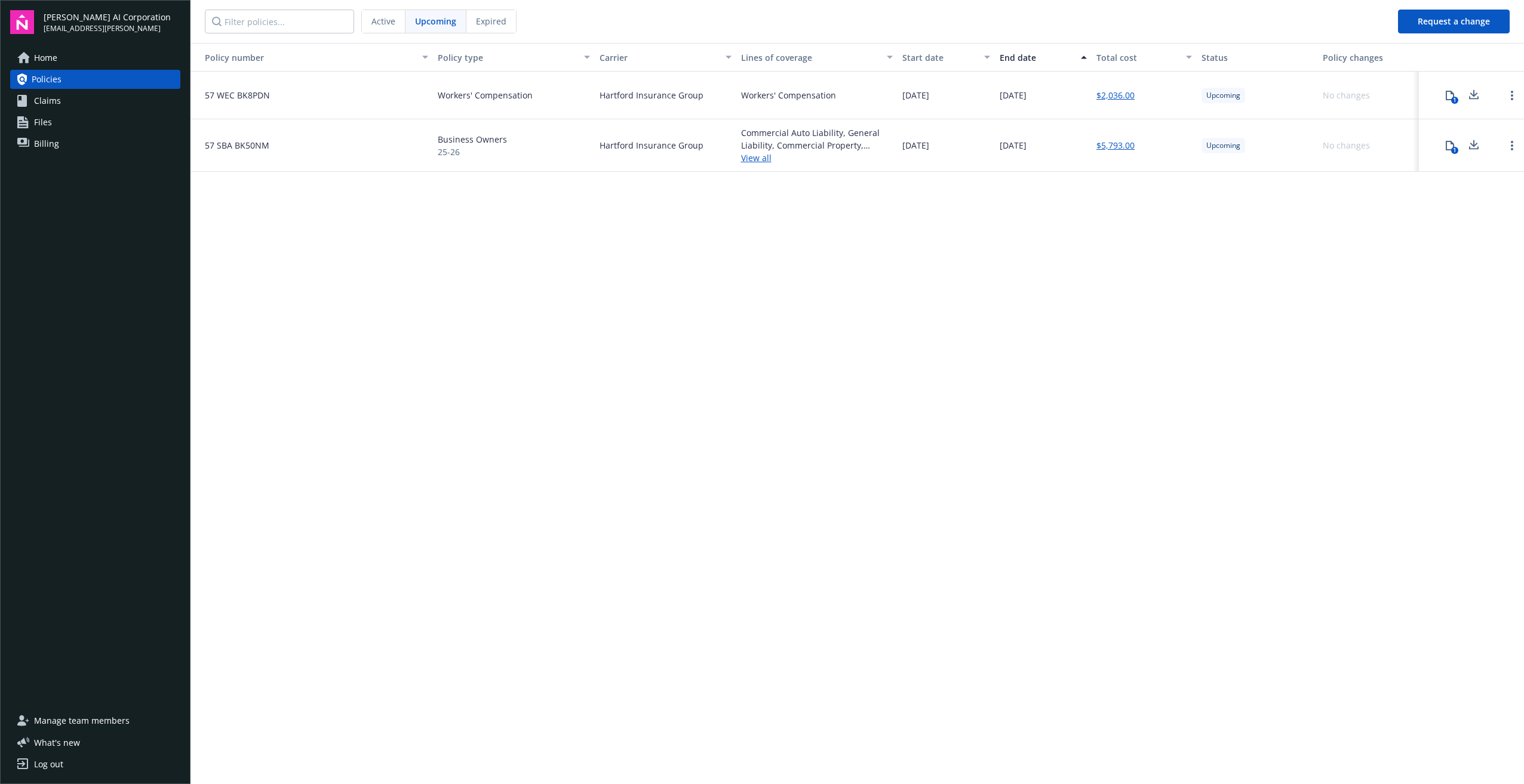
click at [1447, 96] on icon at bounding box center [1450, 95] width 8 height 9
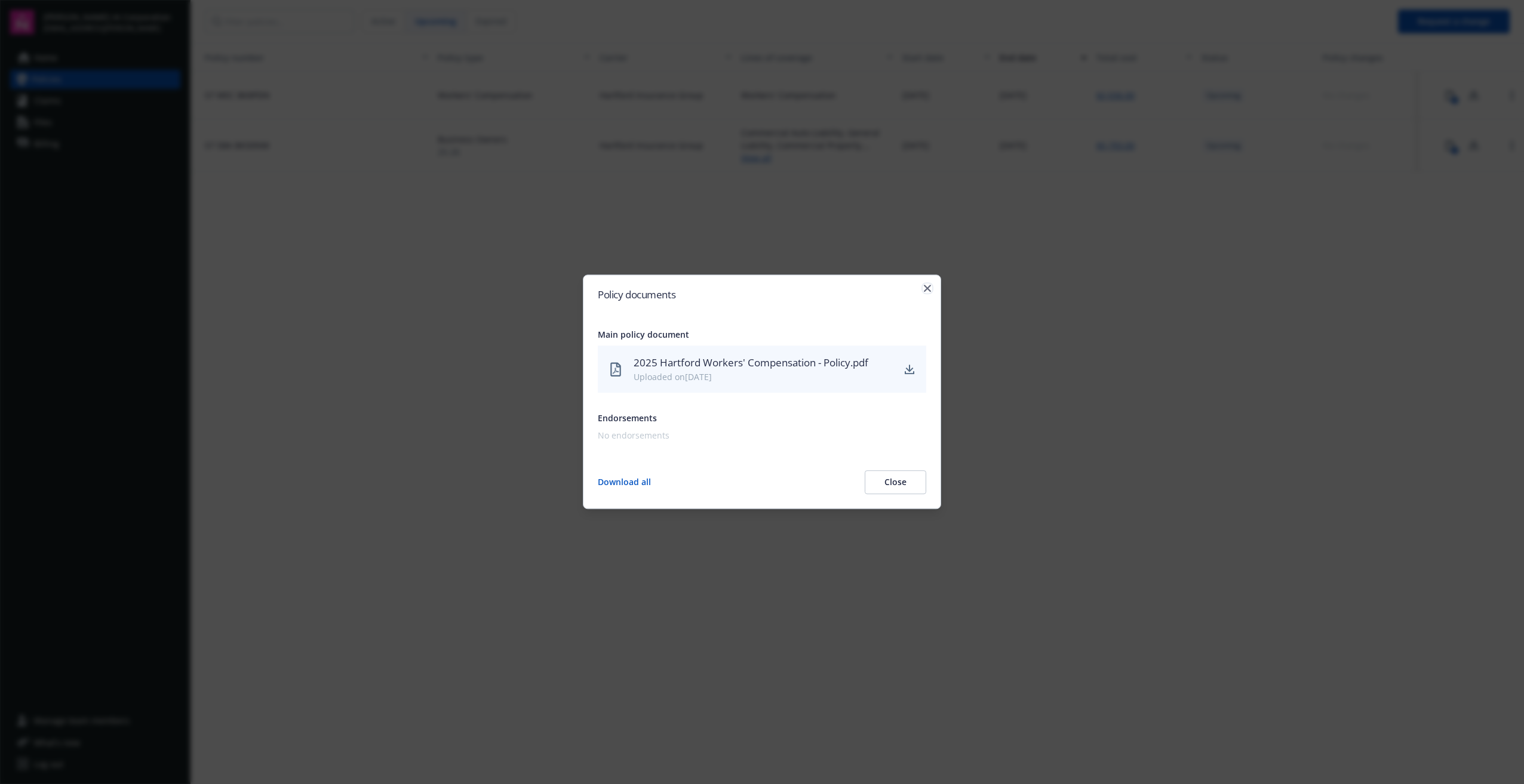
click at [929, 284] on icon "button" at bounding box center [928, 288] width 7 height 7
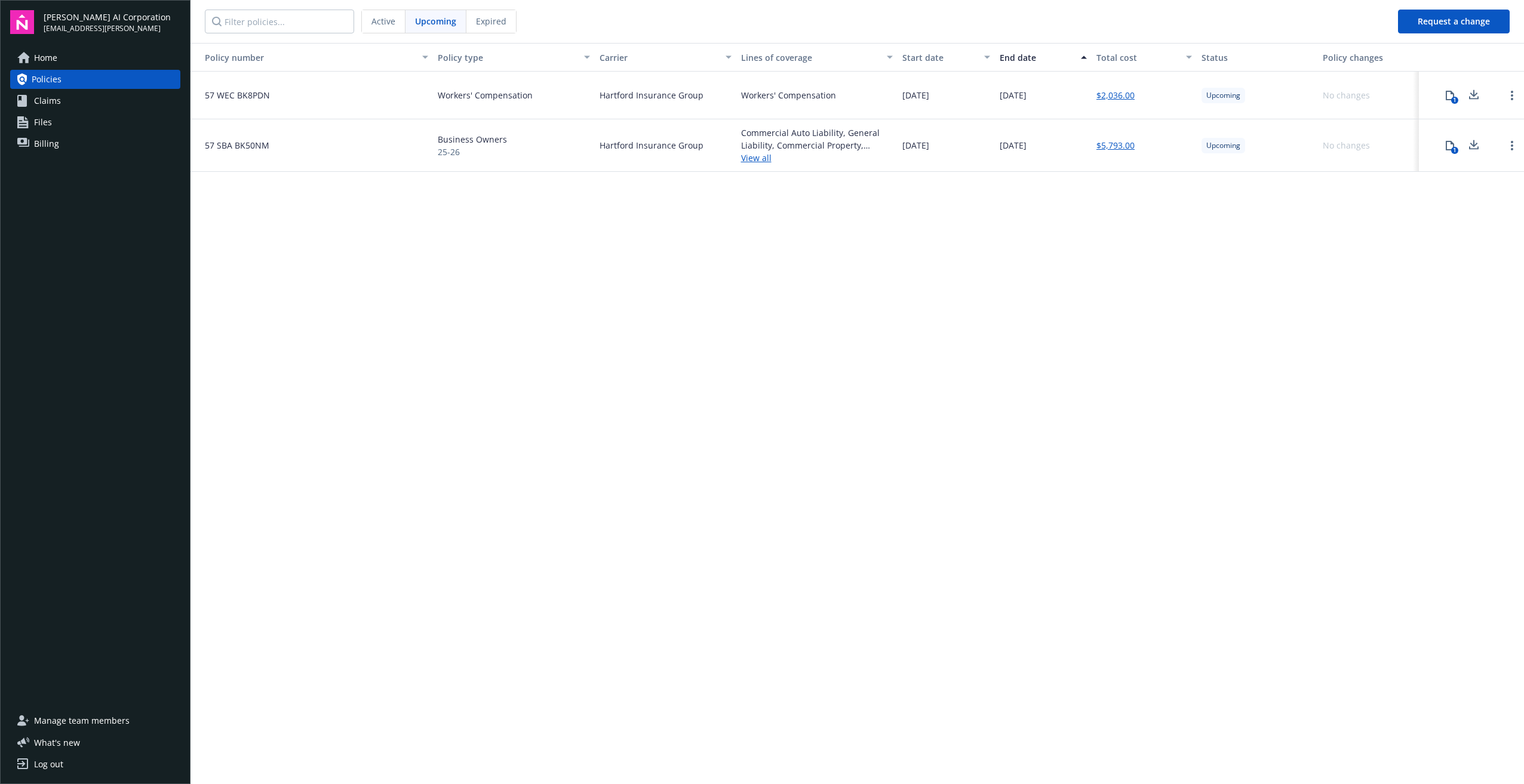
click at [449, 22] on span "Upcoming" at bounding box center [435, 21] width 41 height 12
click at [1448, 152] on button "1" at bounding box center [1451, 146] width 24 height 24
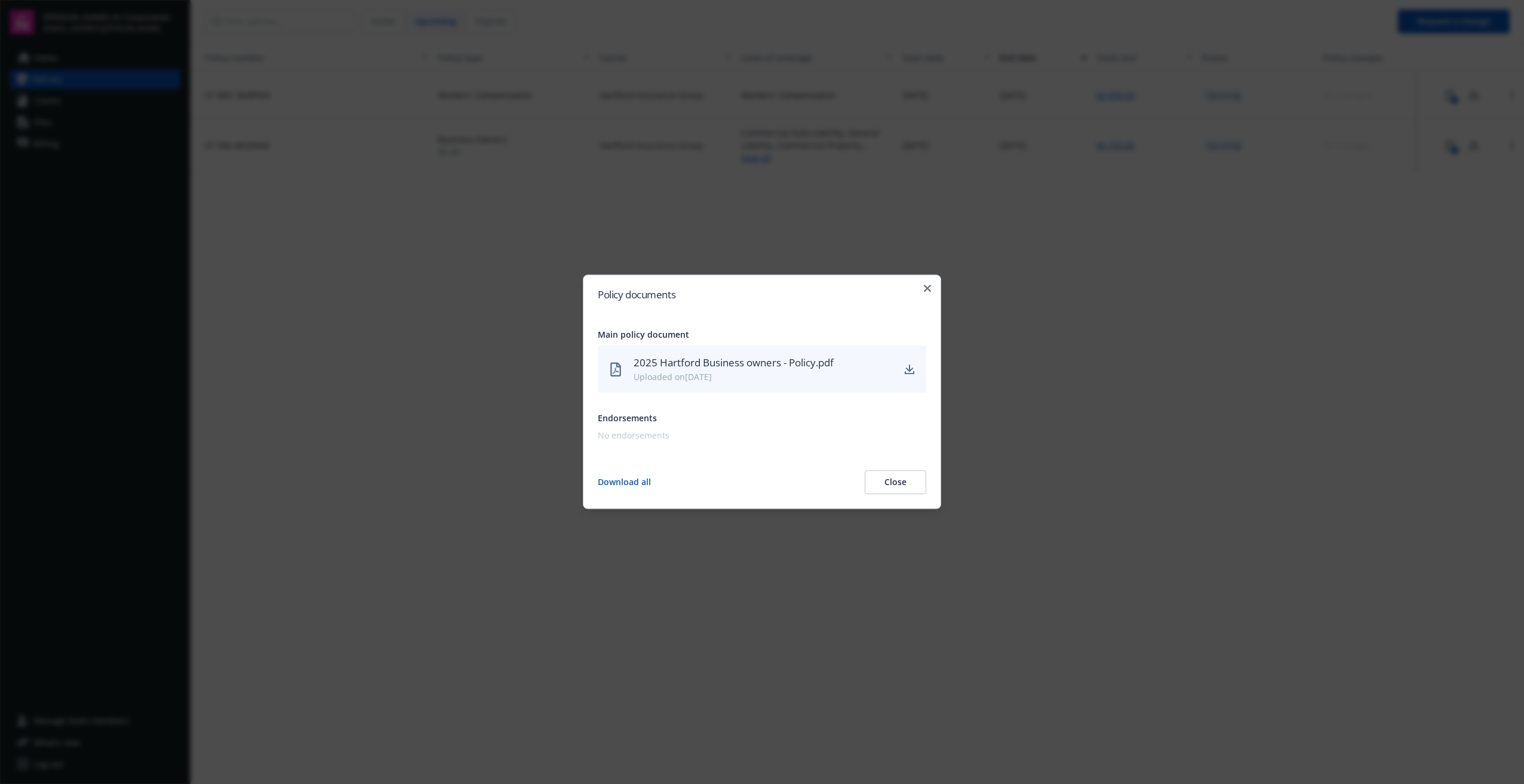
click at [928, 293] on div "Policy documents Main policy document 2025 Hartford Business owners - Policy.pd…" at bounding box center [762, 392] width 359 height 235
click at [925, 290] on icon "button" at bounding box center [928, 288] width 7 height 7
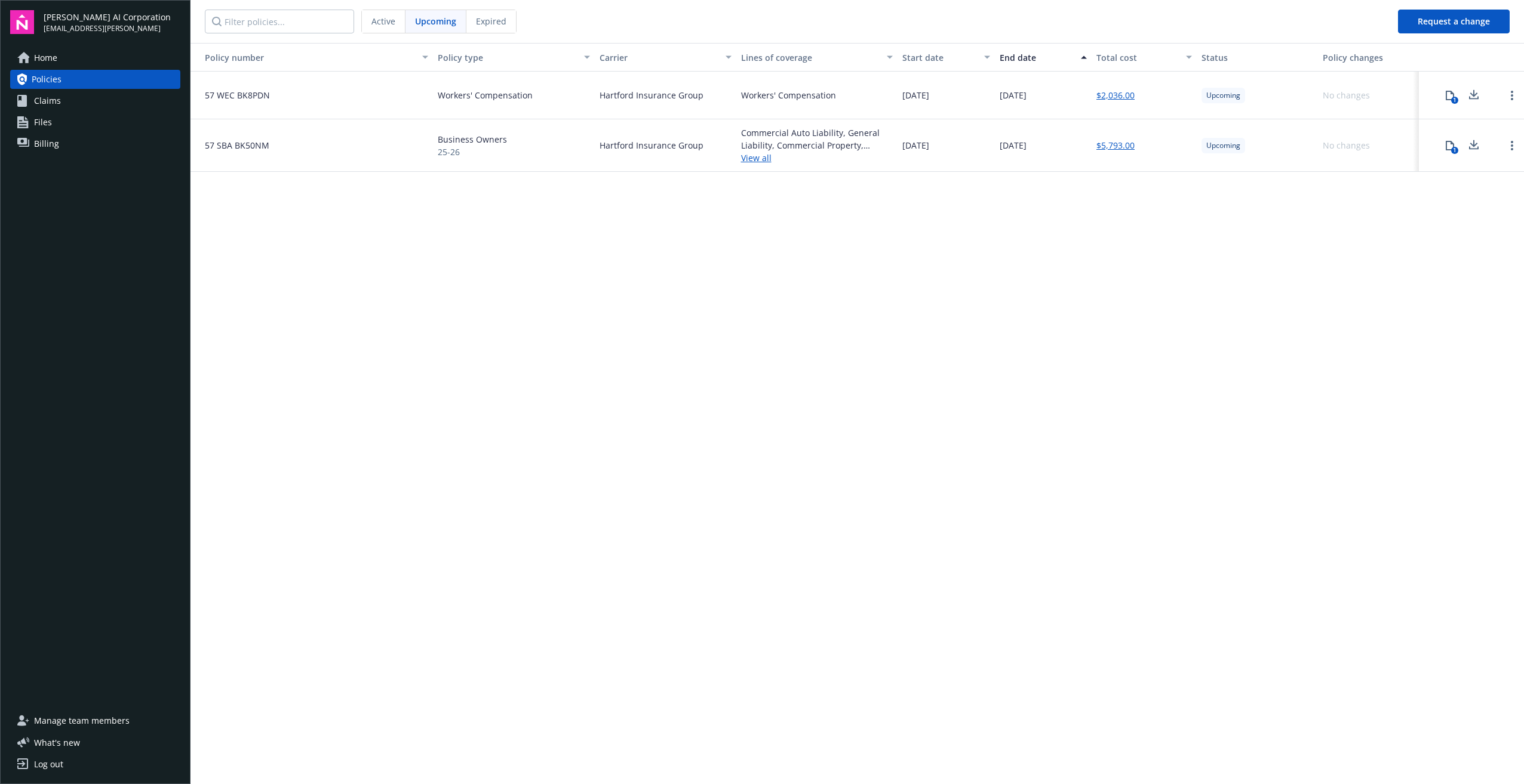
click at [1445, 98] on button "1" at bounding box center [1451, 95] width 24 height 24
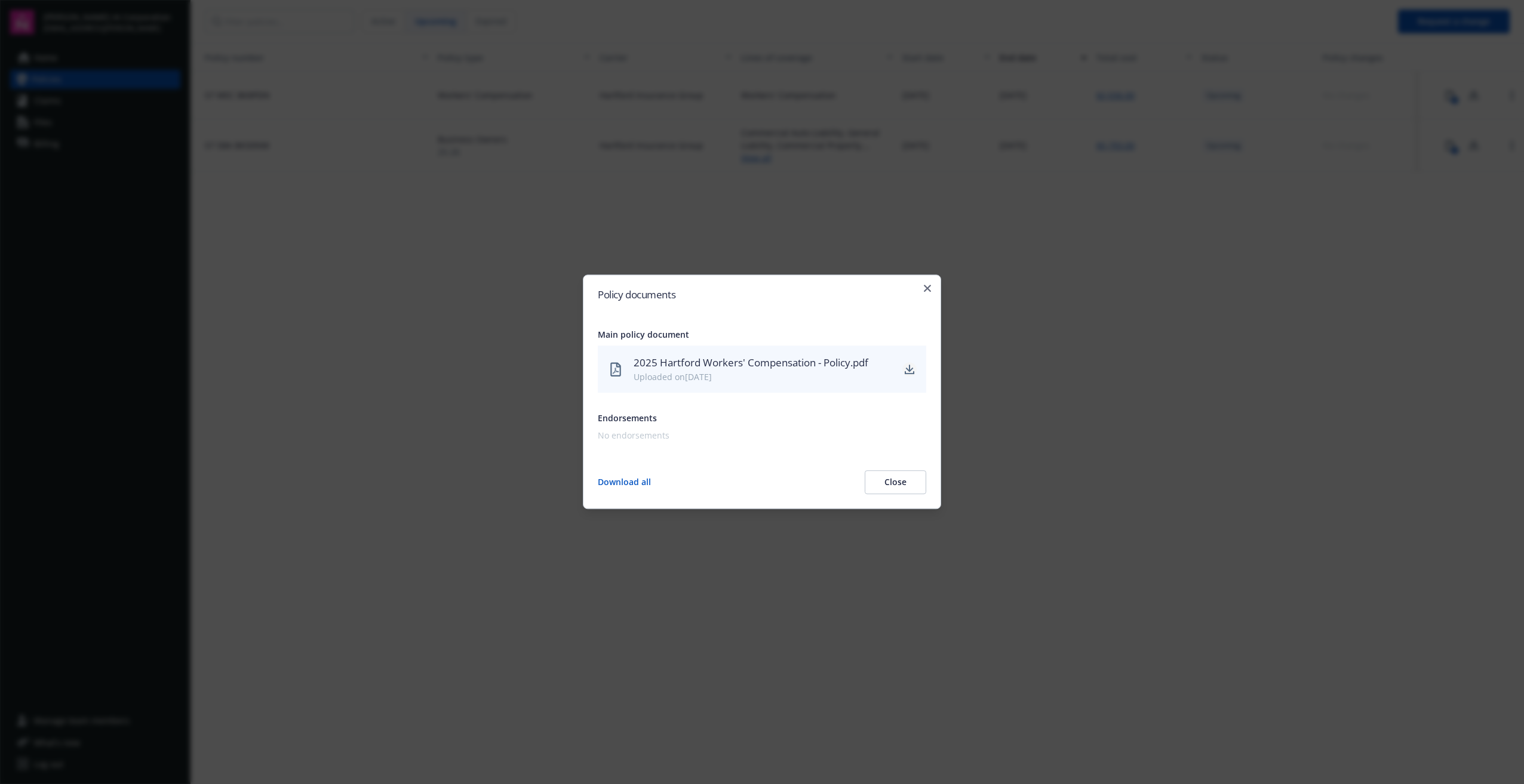
click at [909, 372] on icon "download" at bounding box center [910, 370] width 9 height 9
click at [927, 288] on icon "button" at bounding box center [928, 288] width 7 height 7
